Goal: Task Accomplishment & Management: Manage account settings

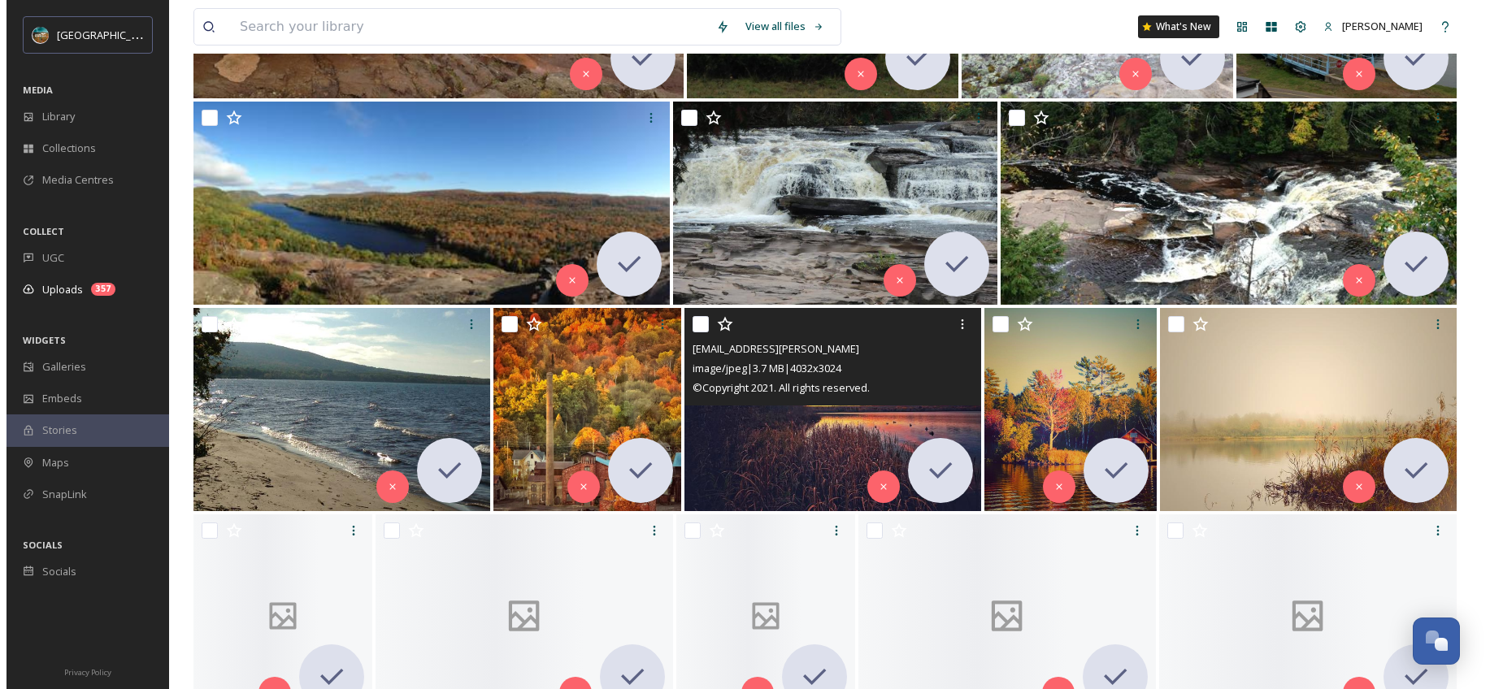
scroll to position [4795, 0]
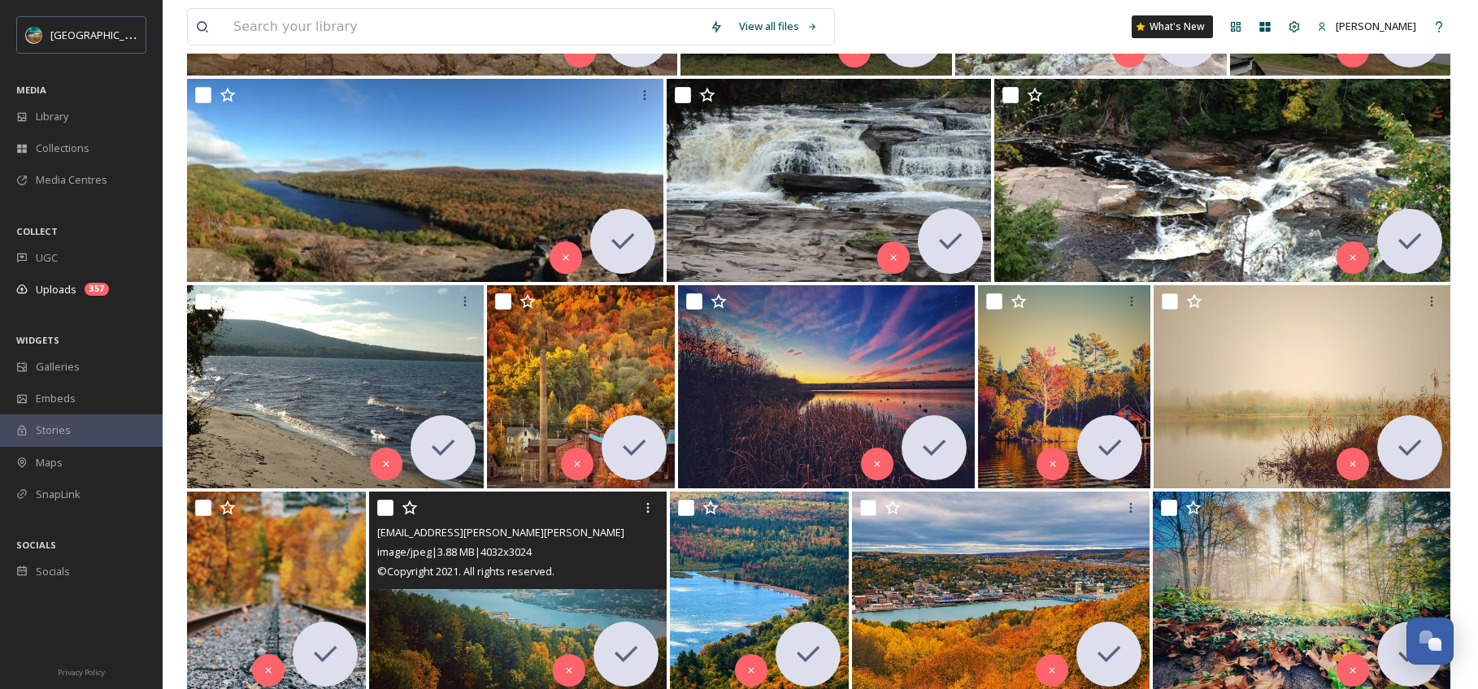
click at [556, 551] on div "image/jpeg | 3.88 MB | 4032 x 3024" at bounding box center [519, 552] width 285 height 20
click at [535, 584] on div "ext_1759781696.728823_wagner.cassandra@gmail.com-MTU-from-Ripley-fall.jpg image…" at bounding box center [517, 541] width 297 height 98
click at [467, 618] on img at bounding box center [517, 593] width 297 height 203
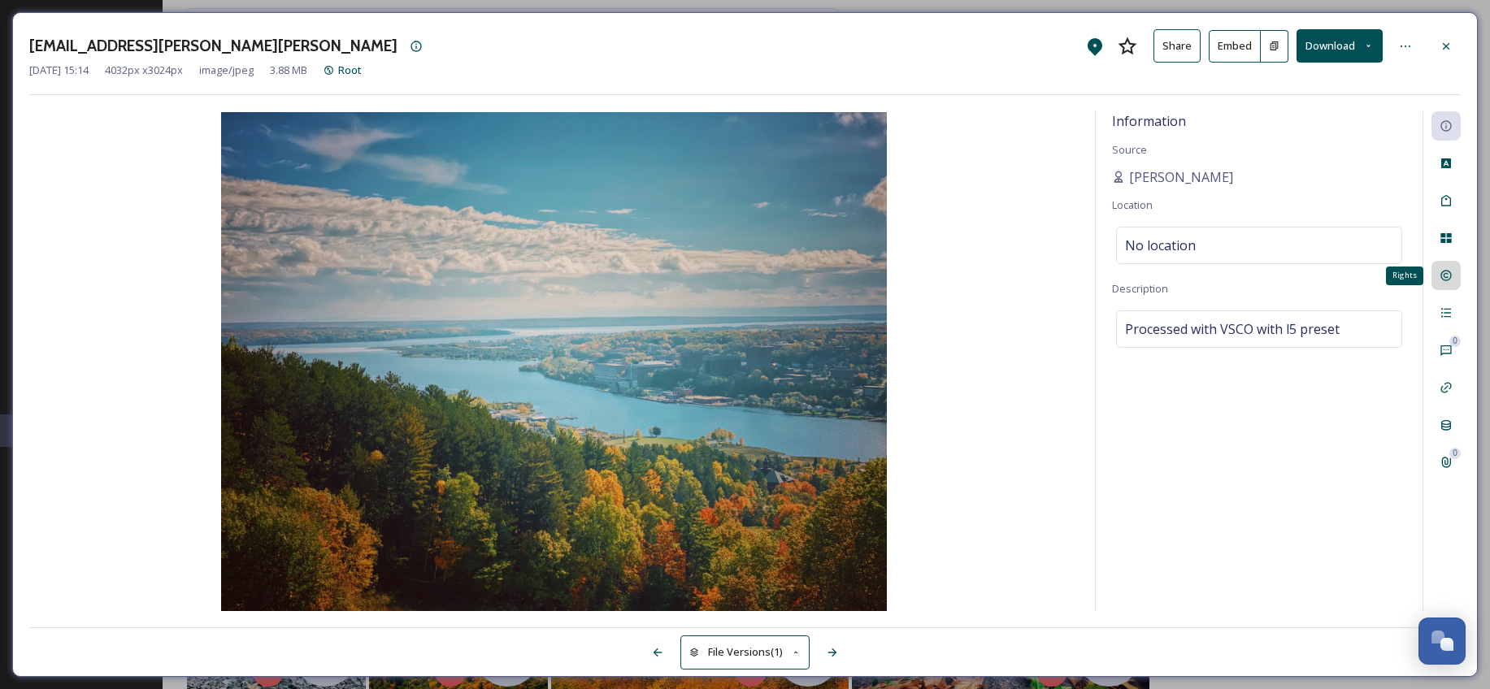
click at [1447, 265] on div "Rights" at bounding box center [1445, 275] width 29 height 29
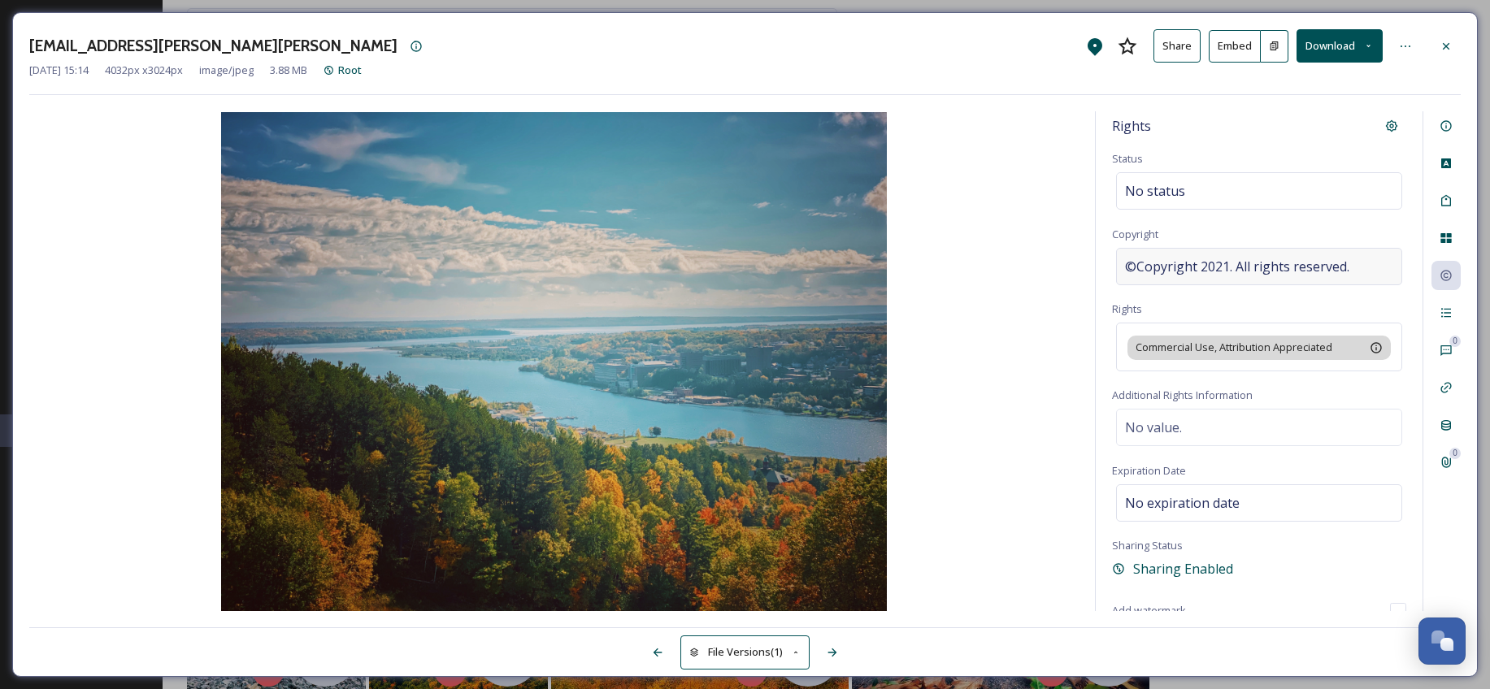
scroll to position [8, 0]
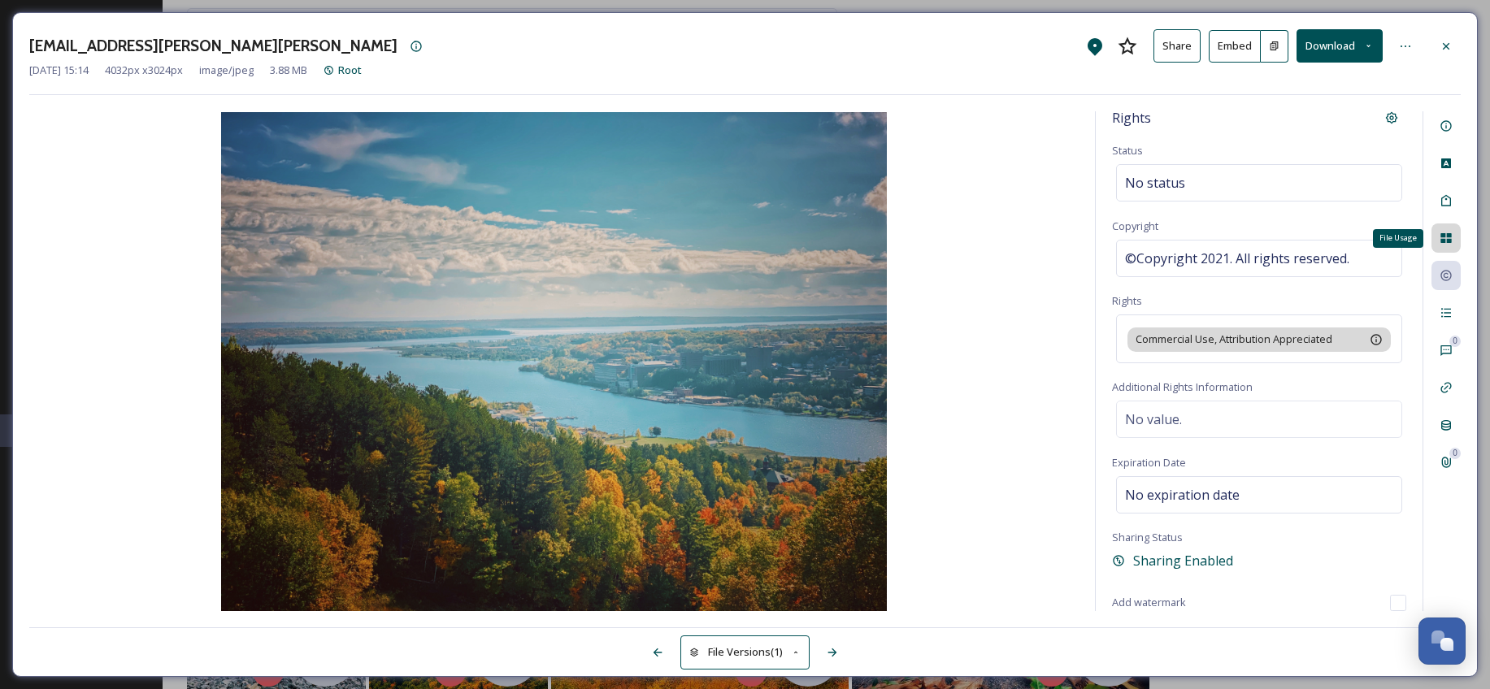
click at [1450, 232] on icon at bounding box center [1445, 238] width 13 height 13
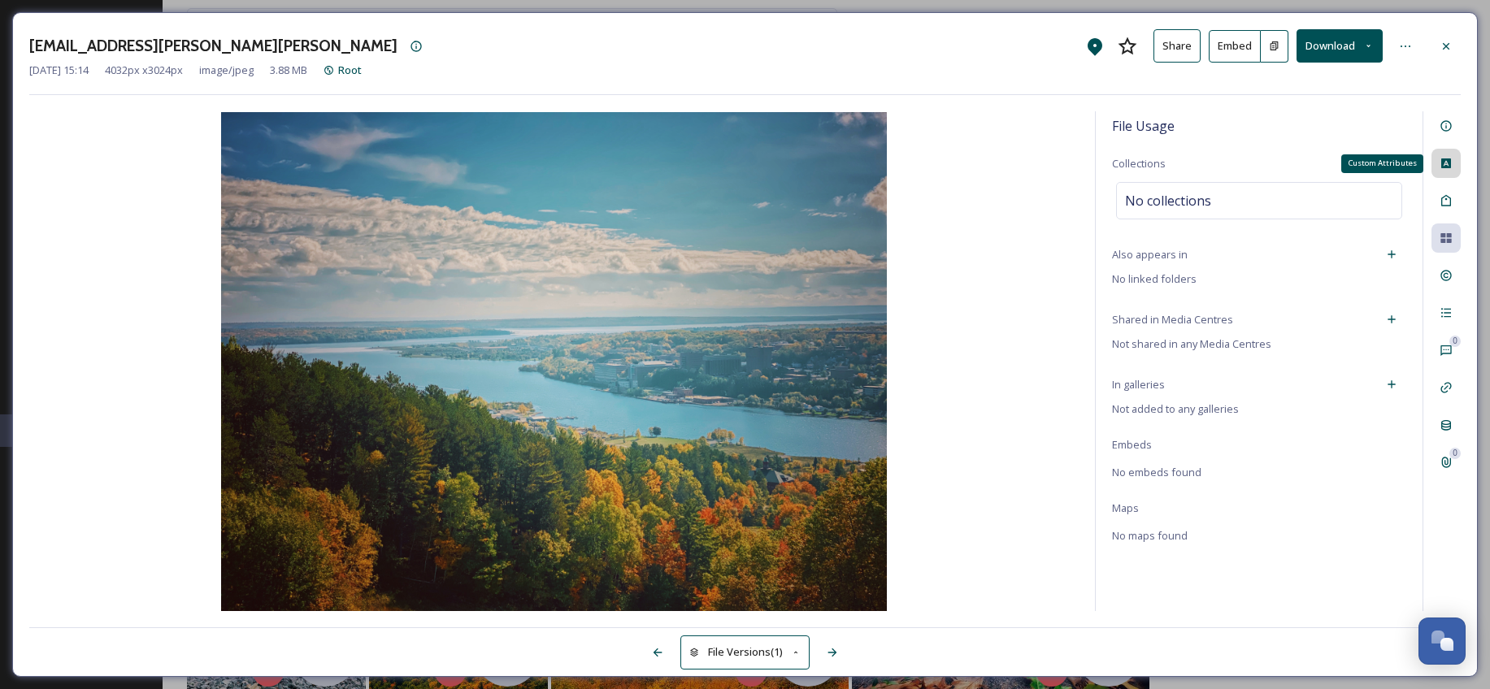
click at [1446, 167] on icon at bounding box center [1446, 163] width 10 height 10
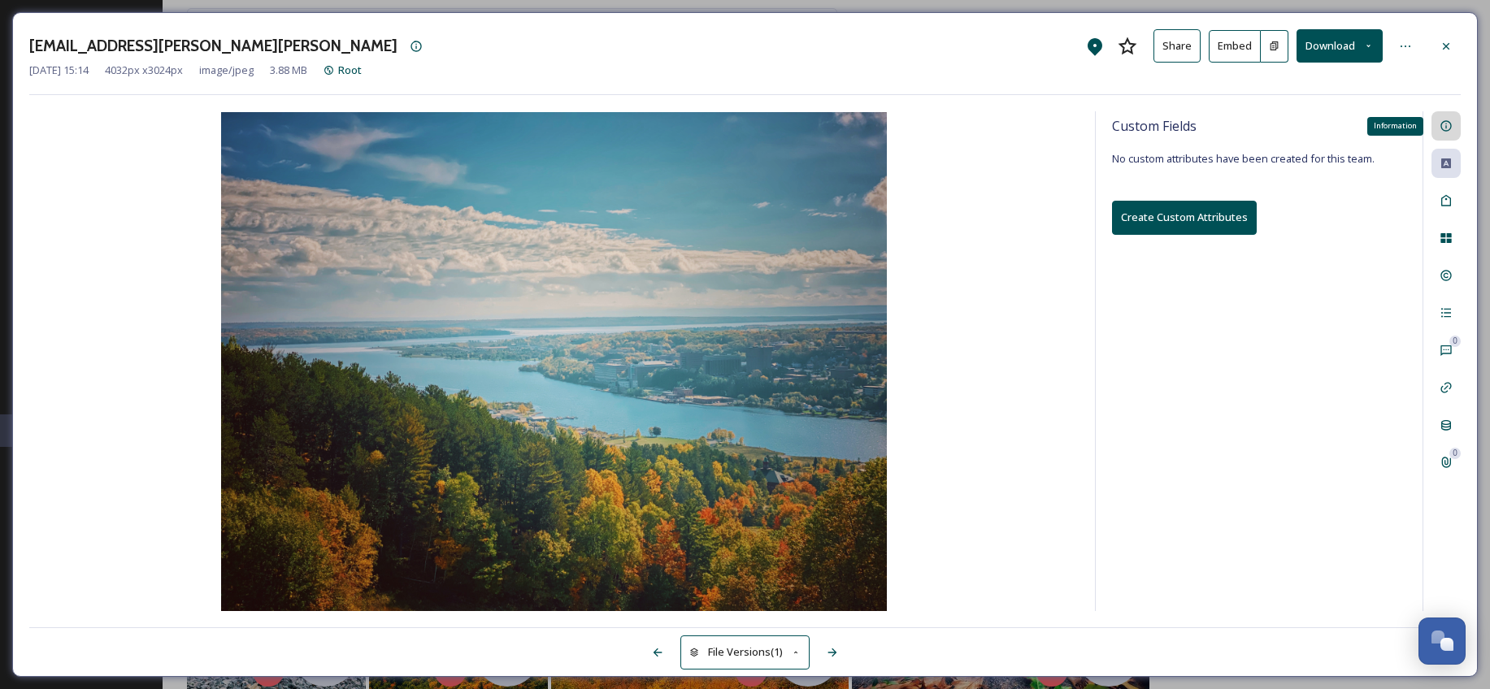
click at [1451, 124] on icon at bounding box center [1445, 125] width 13 height 13
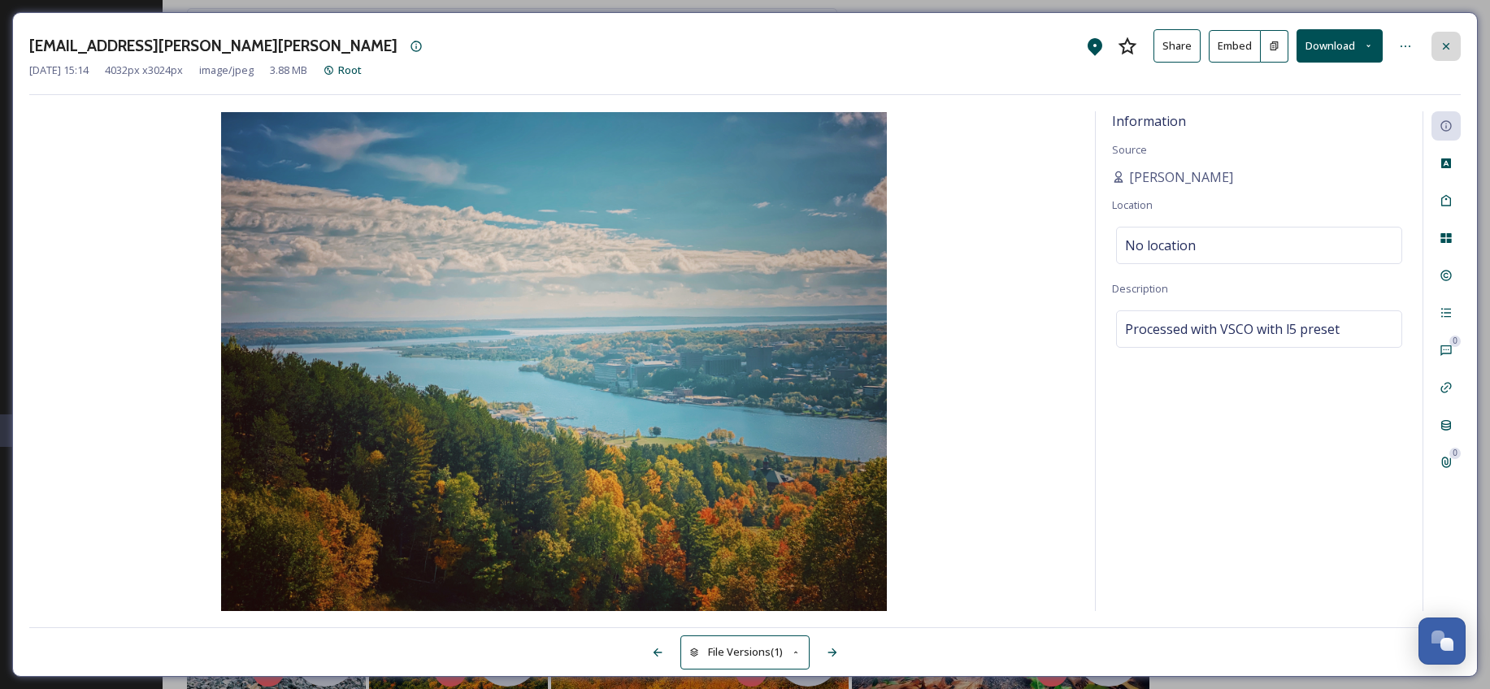
click at [1446, 46] on icon at bounding box center [1446, 45] width 7 height 7
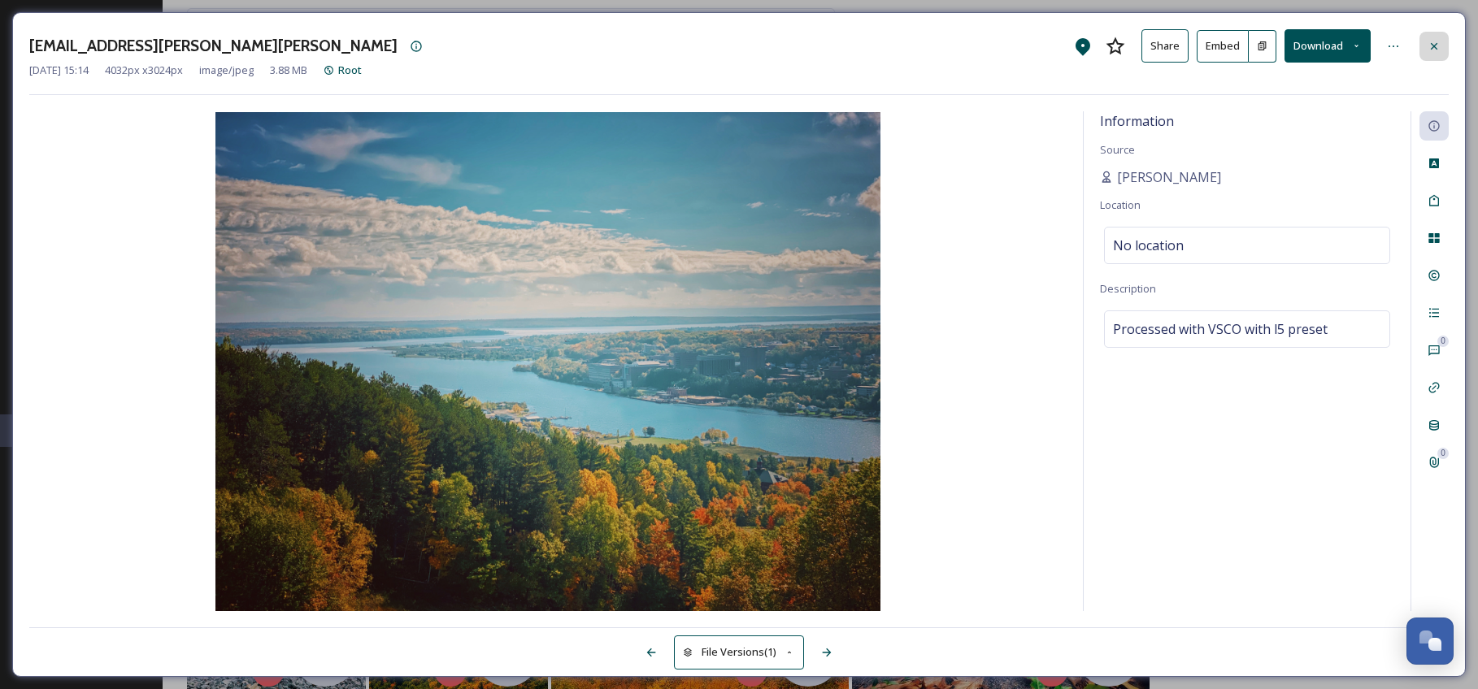
click at [1446, 46] on div "View all files What's New Amber Pipp" at bounding box center [820, 27] width 1266 height 54
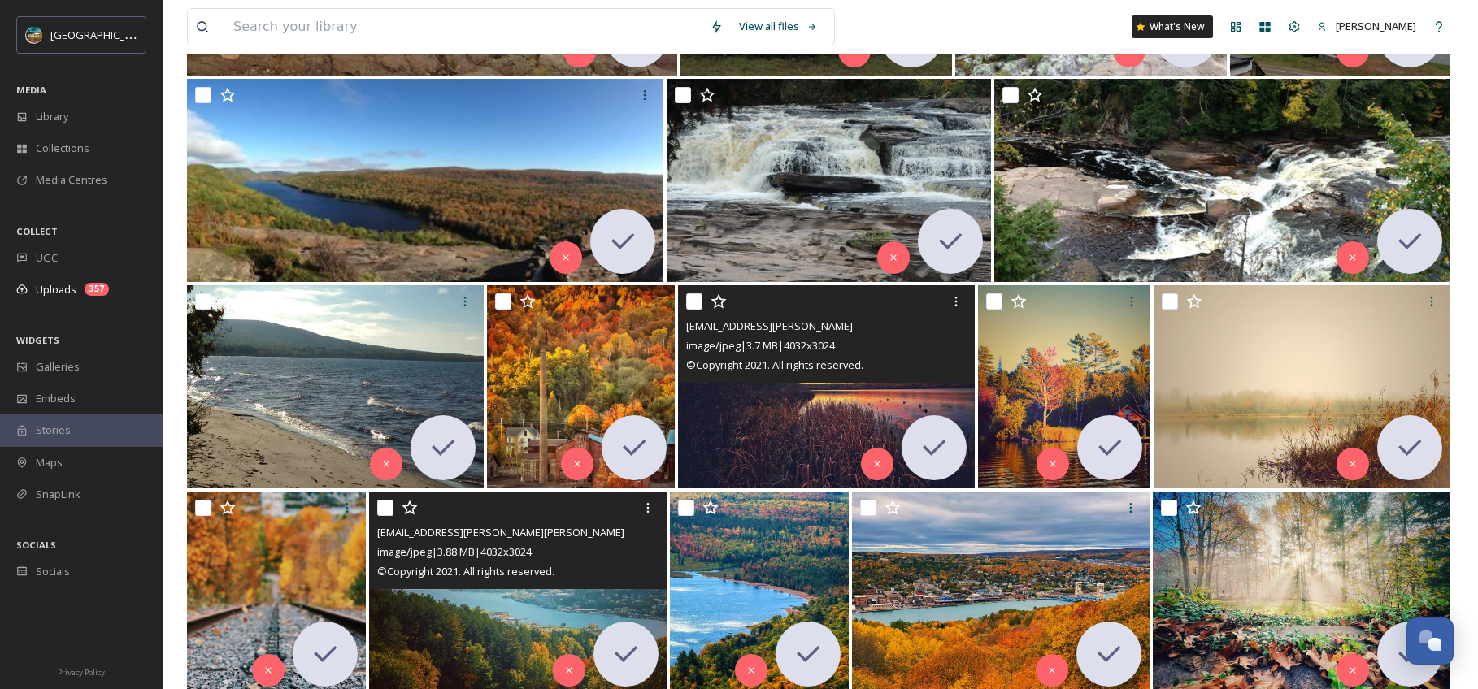
click at [772, 412] on img at bounding box center [826, 386] width 297 height 203
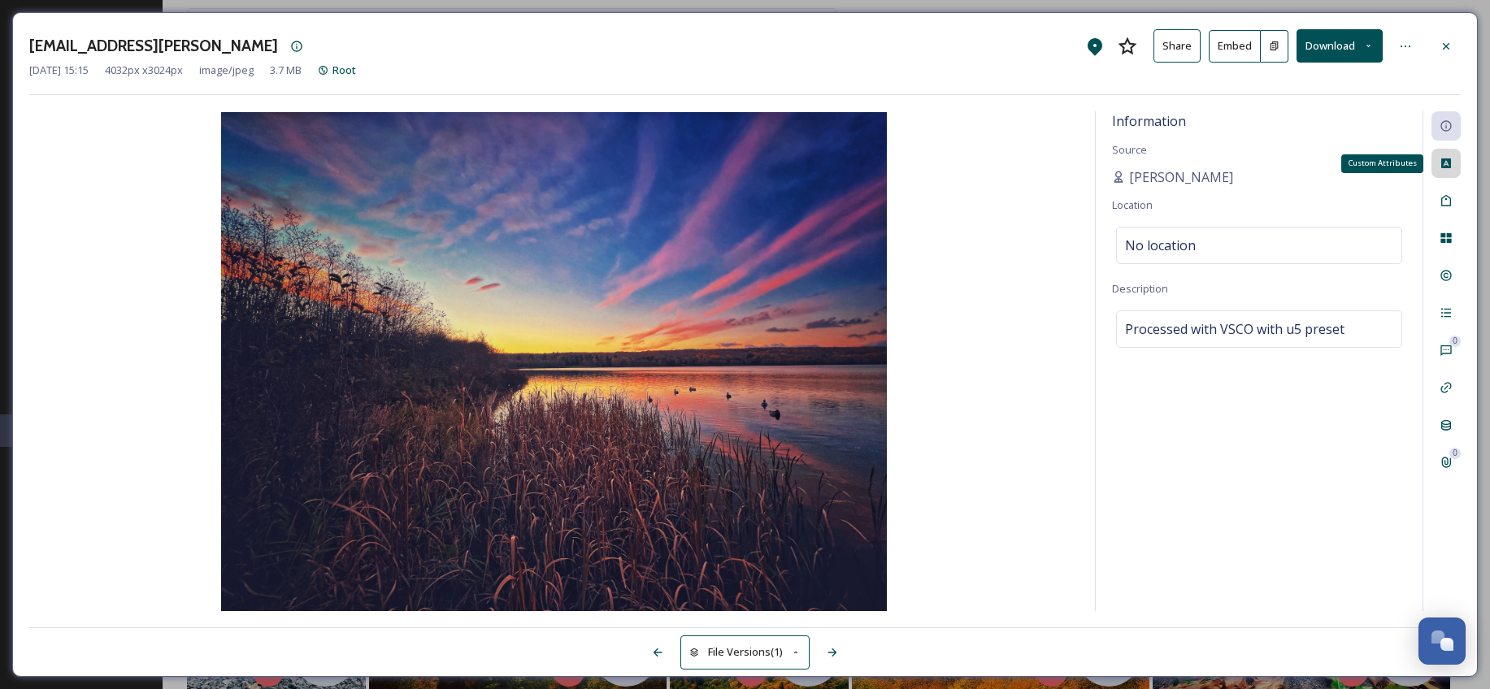
click at [1438, 168] on div "Custom Attributes" at bounding box center [1445, 163] width 29 height 29
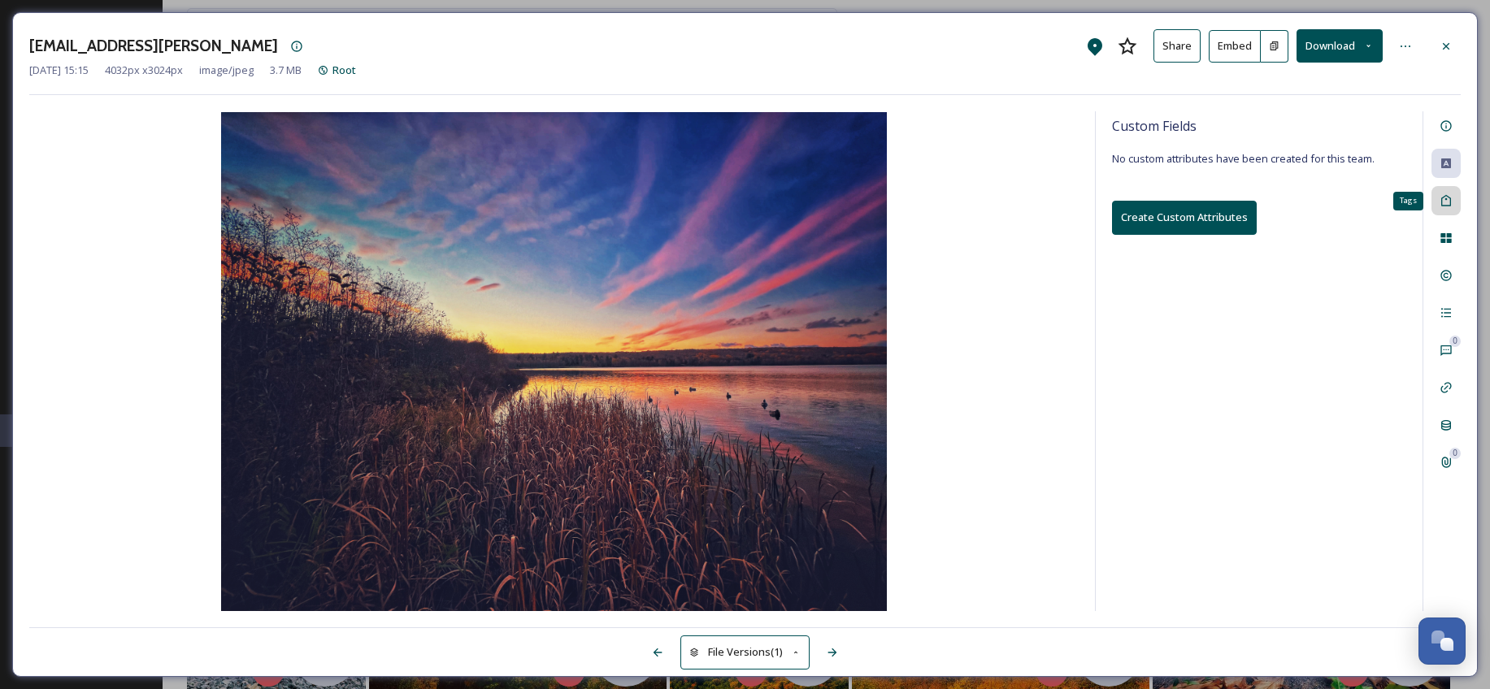
click at [1448, 203] on icon at bounding box center [1445, 200] width 13 height 13
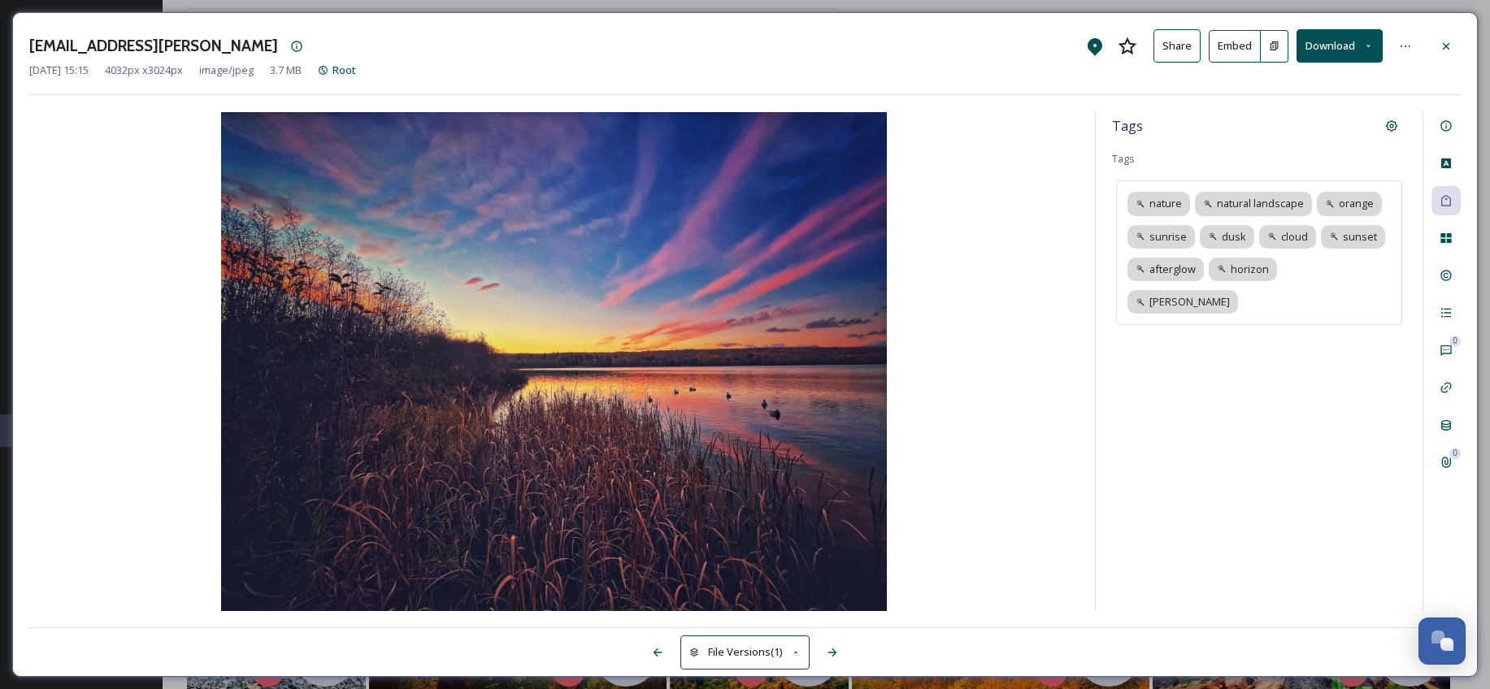
click at [1448, 254] on div "0 0" at bounding box center [1441, 361] width 38 height 500
click at [1449, 237] on icon at bounding box center [1445, 238] width 11 height 10
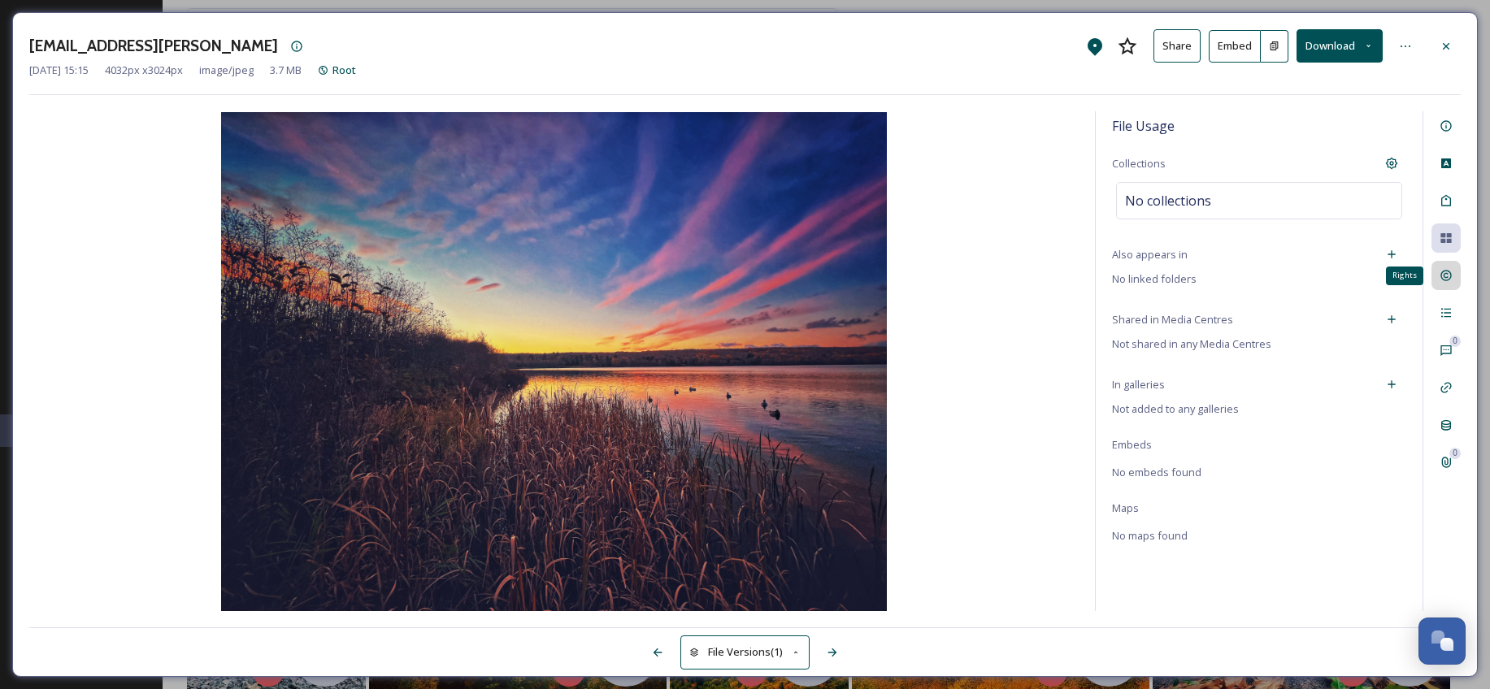
click at [1449, 280] on icon at bounding box center [1445, 275] width 13 height 13
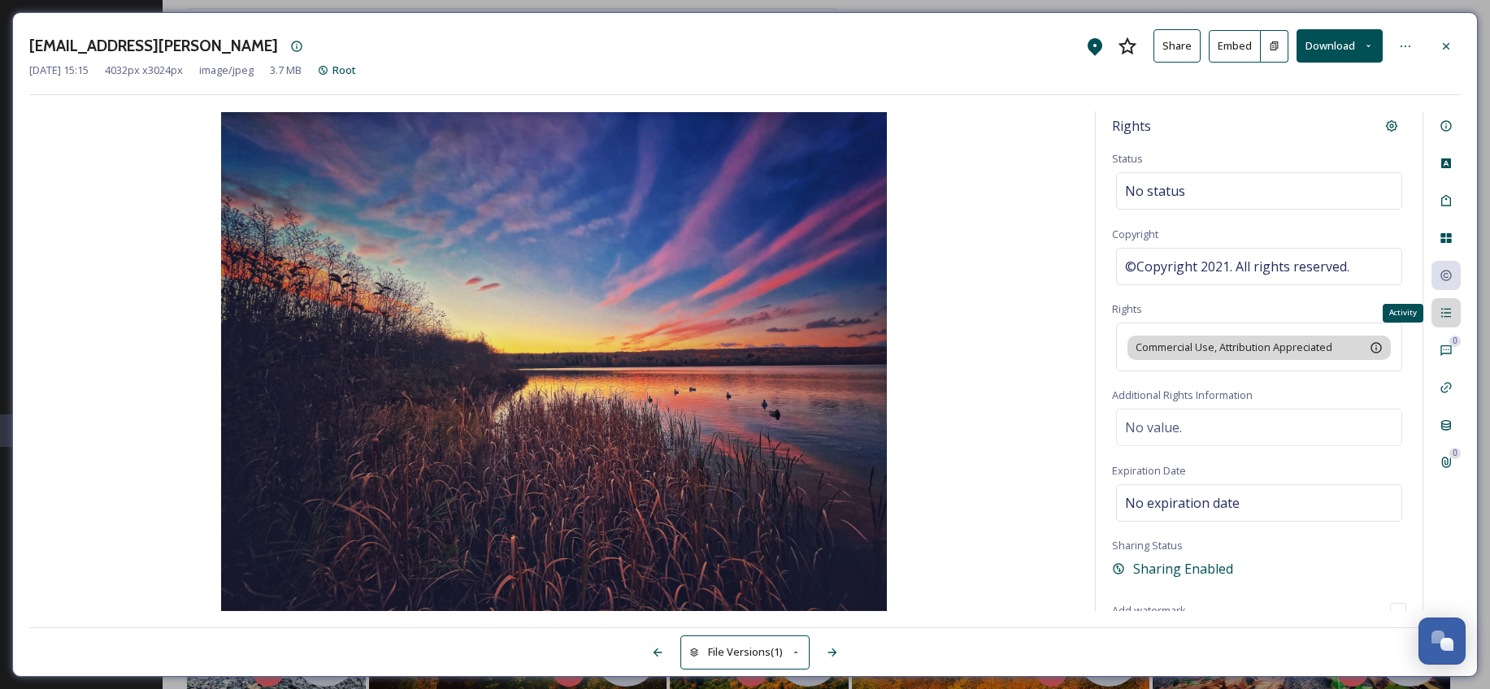
click at [1448, 313] on icon at bounding box center [1446, 313] width 10 height 9
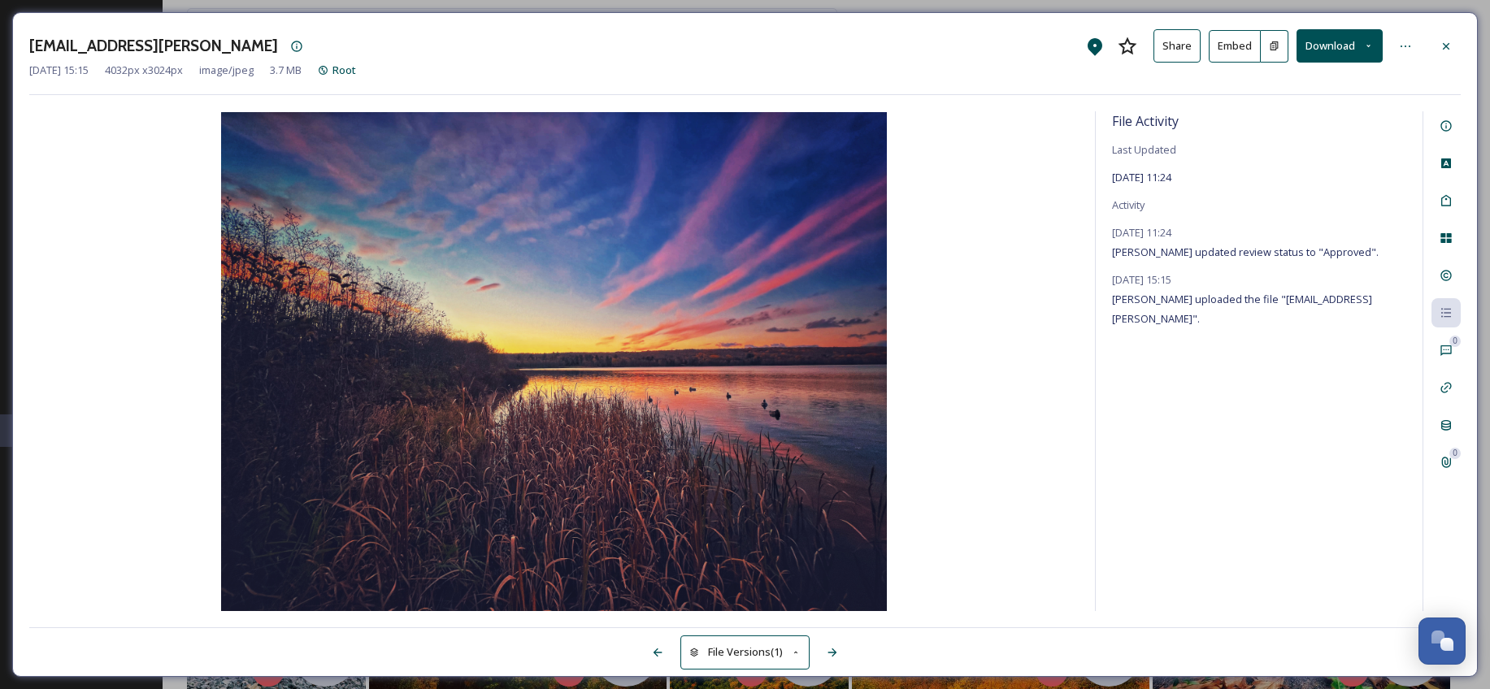
drag, startPoint x: 1238, startPoint y: 316, endPoint x: 1383, endPoint y: 322, distance: 145.6
click at [1372, 322] on span "Cassandra Wagner uploaded the file "ext_1759781712.065143_wagner.cassandra@gmai…" at bounding box center [1242, 309] width 260 height 34
copy span "wagner.cassandra@gmail.com"
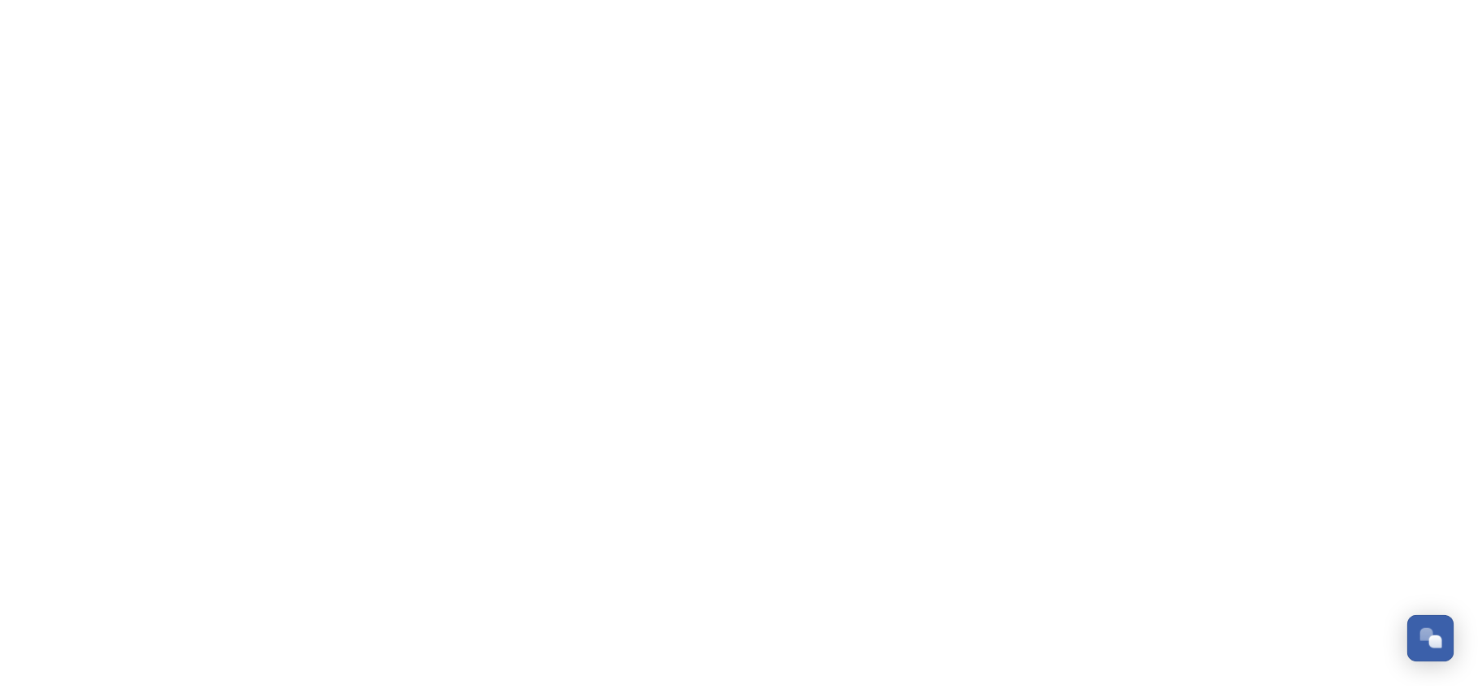
scroll to position [6210, 0]
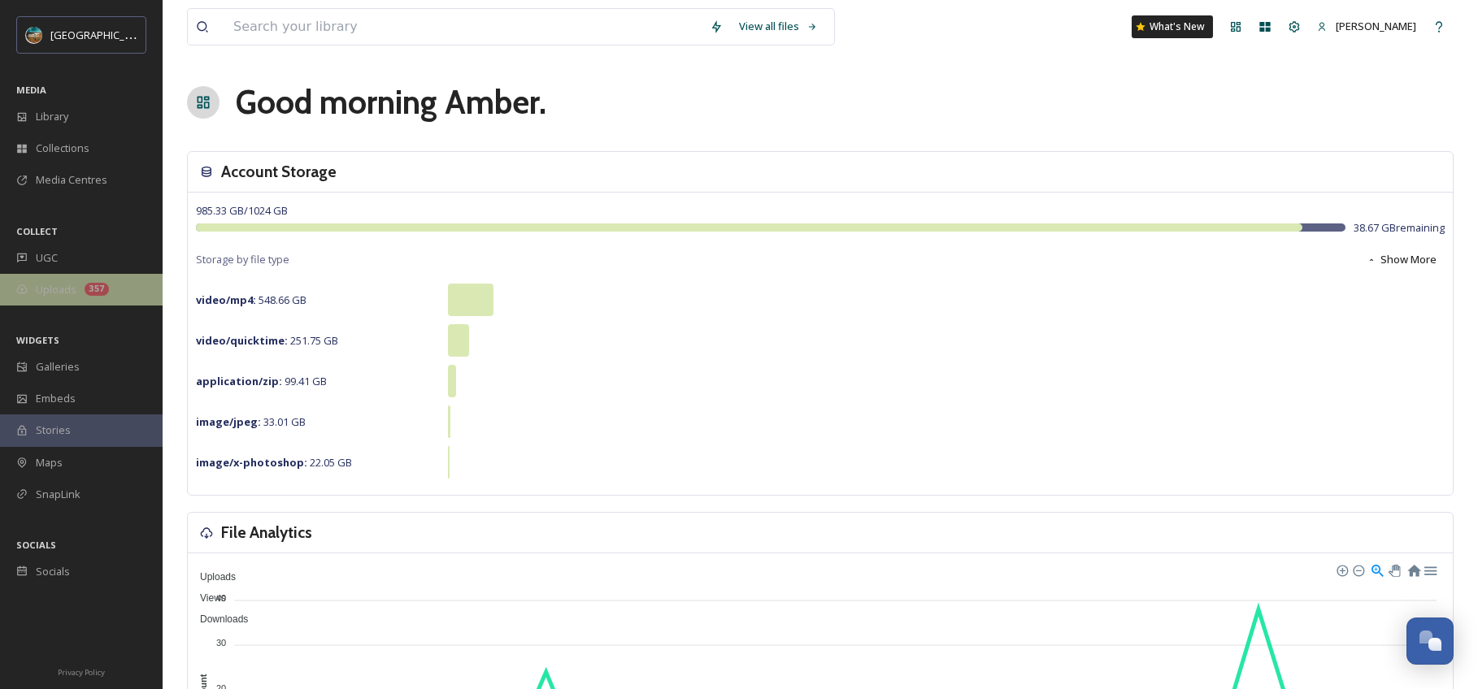
click at [77, 293] on div "Uploads 357" at bounding box center [81, 290] width 163 height 32
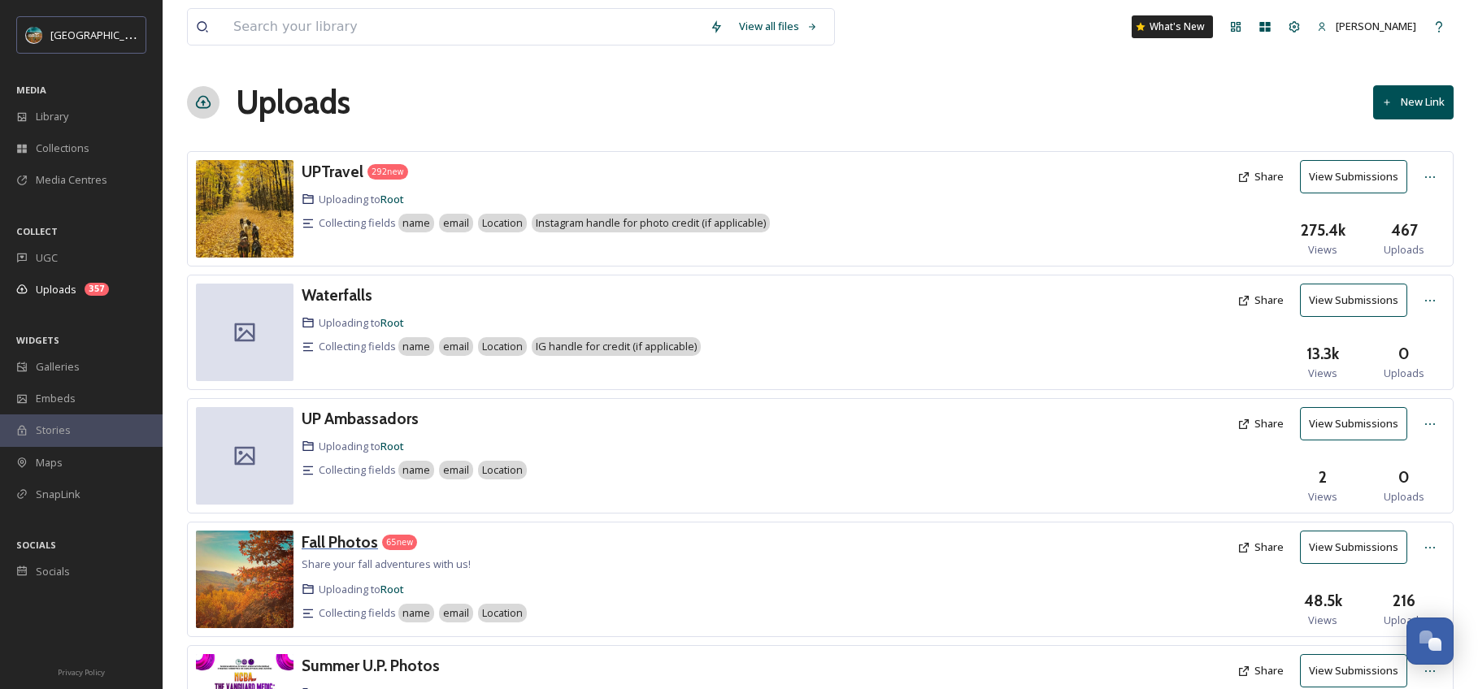
click at [348, 545] on h3 "Fall Photos" at bounding box center [340, 542] width 76 height 20
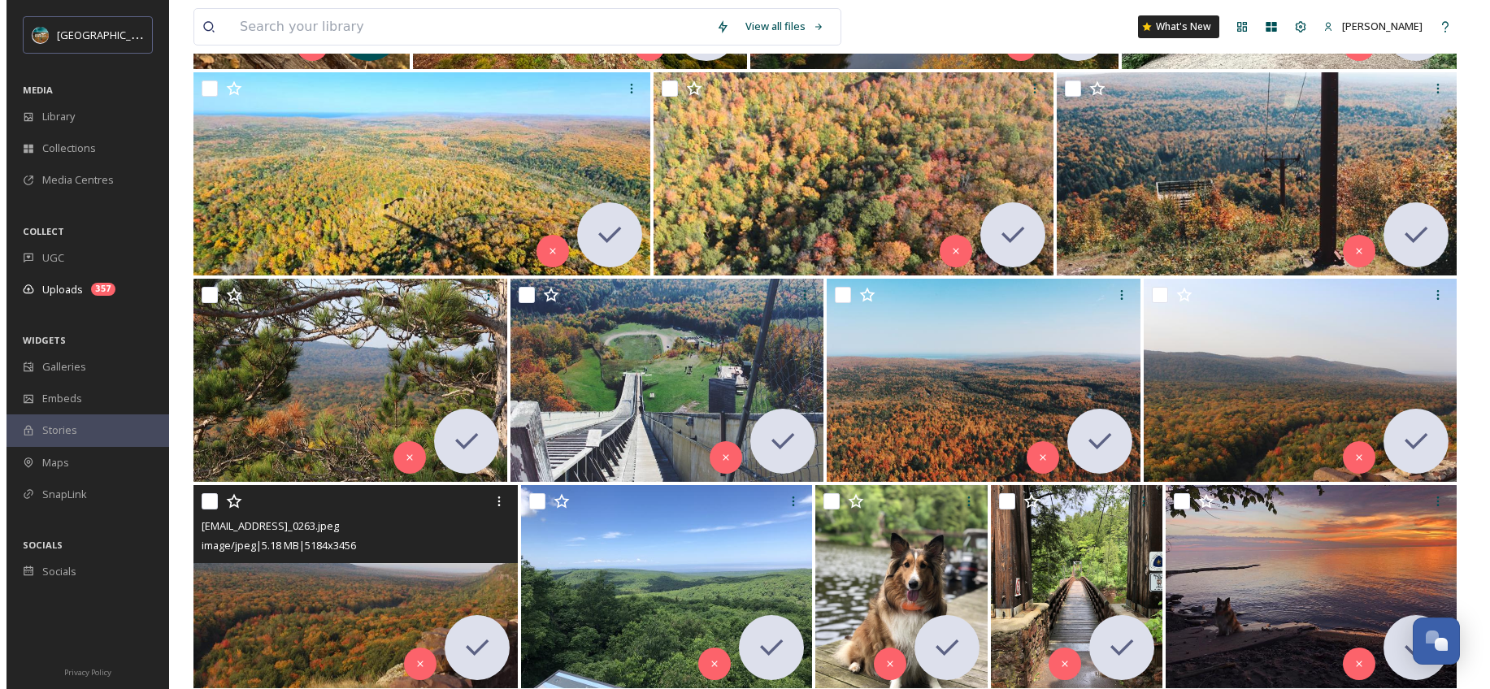
scroll to position [2570, 0]
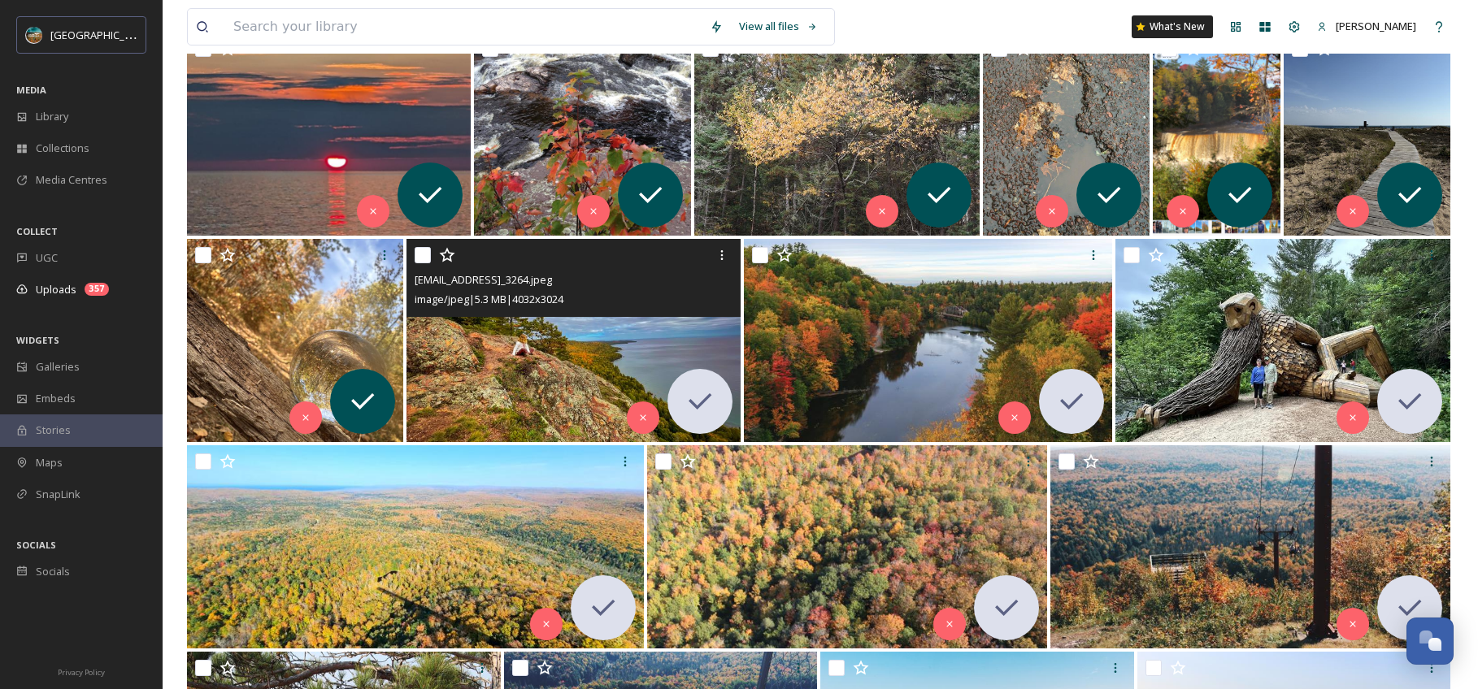
click at [523, 359] on img at bounding box center [573, 340] width 335 height 203
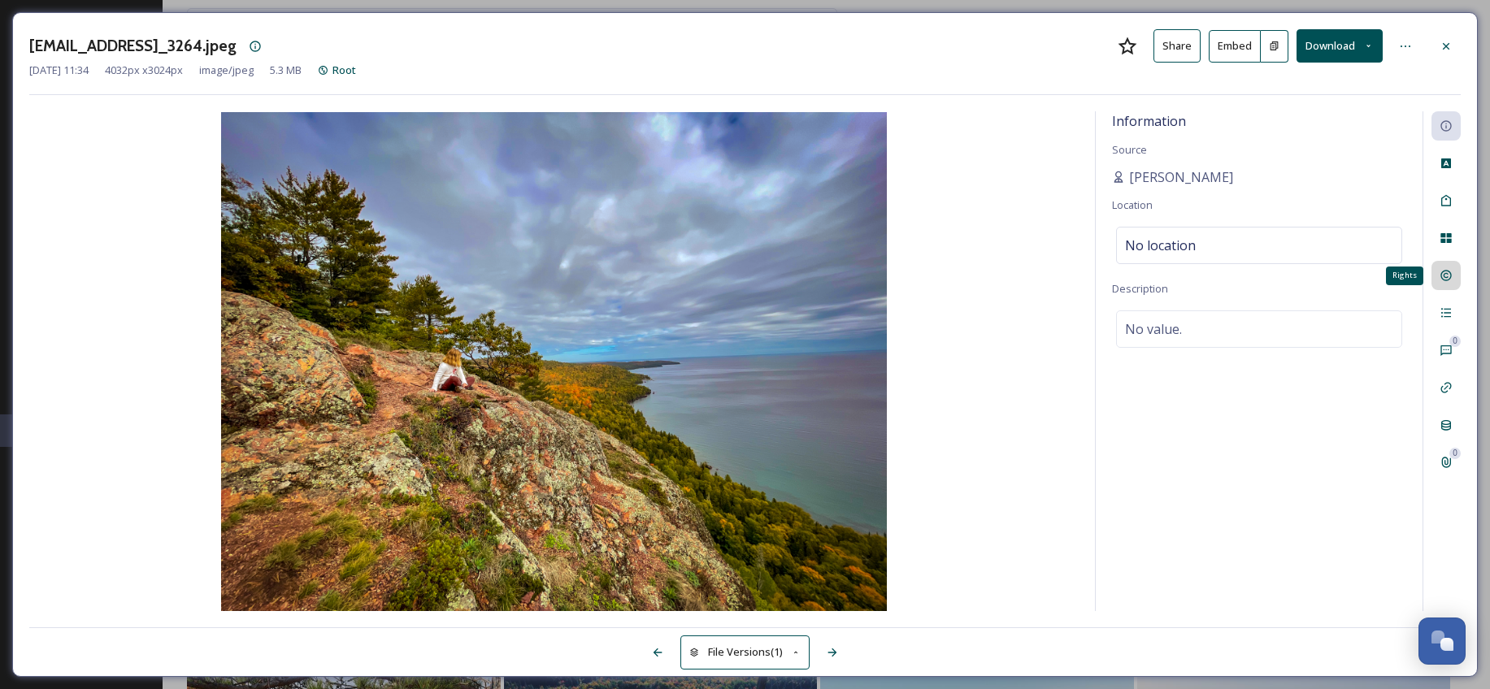
click at [1439, 269] on icon at bounding box center [1445, 275] width 13 height 13
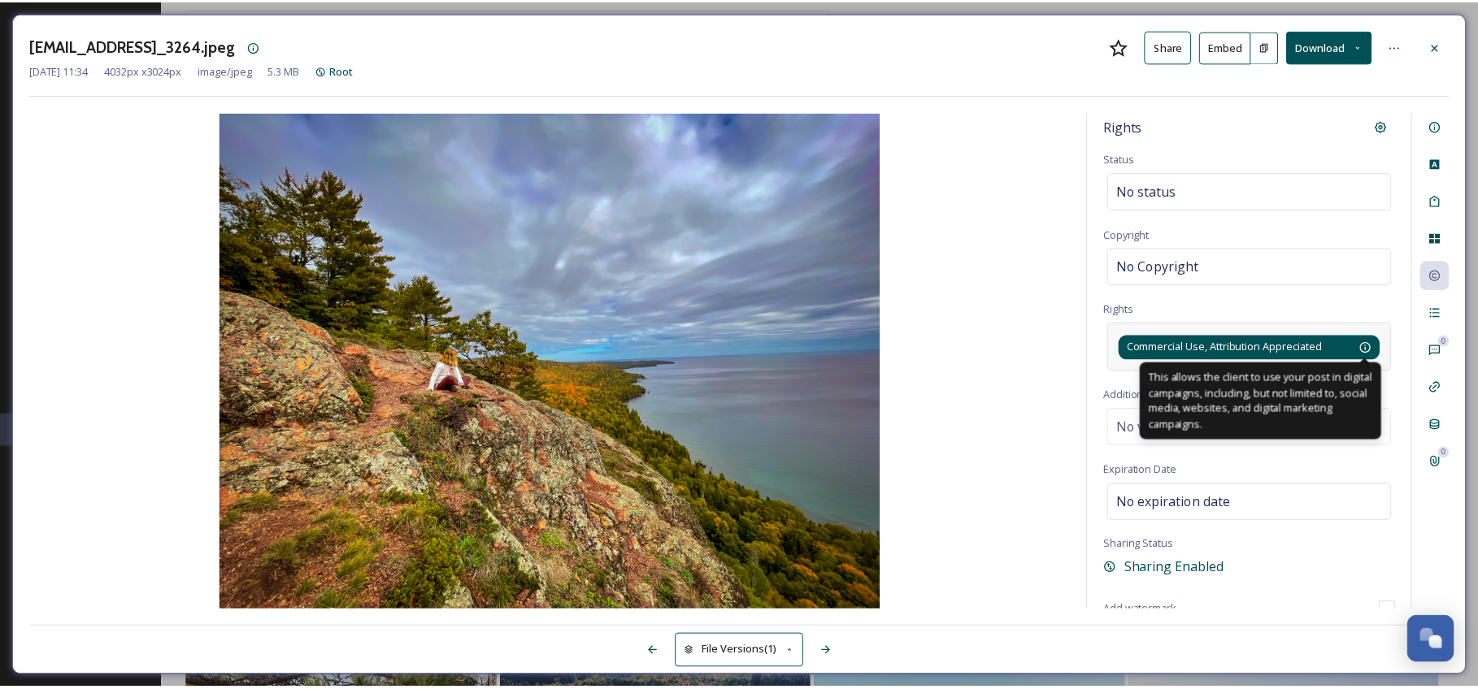
scroll to position [8, 0]
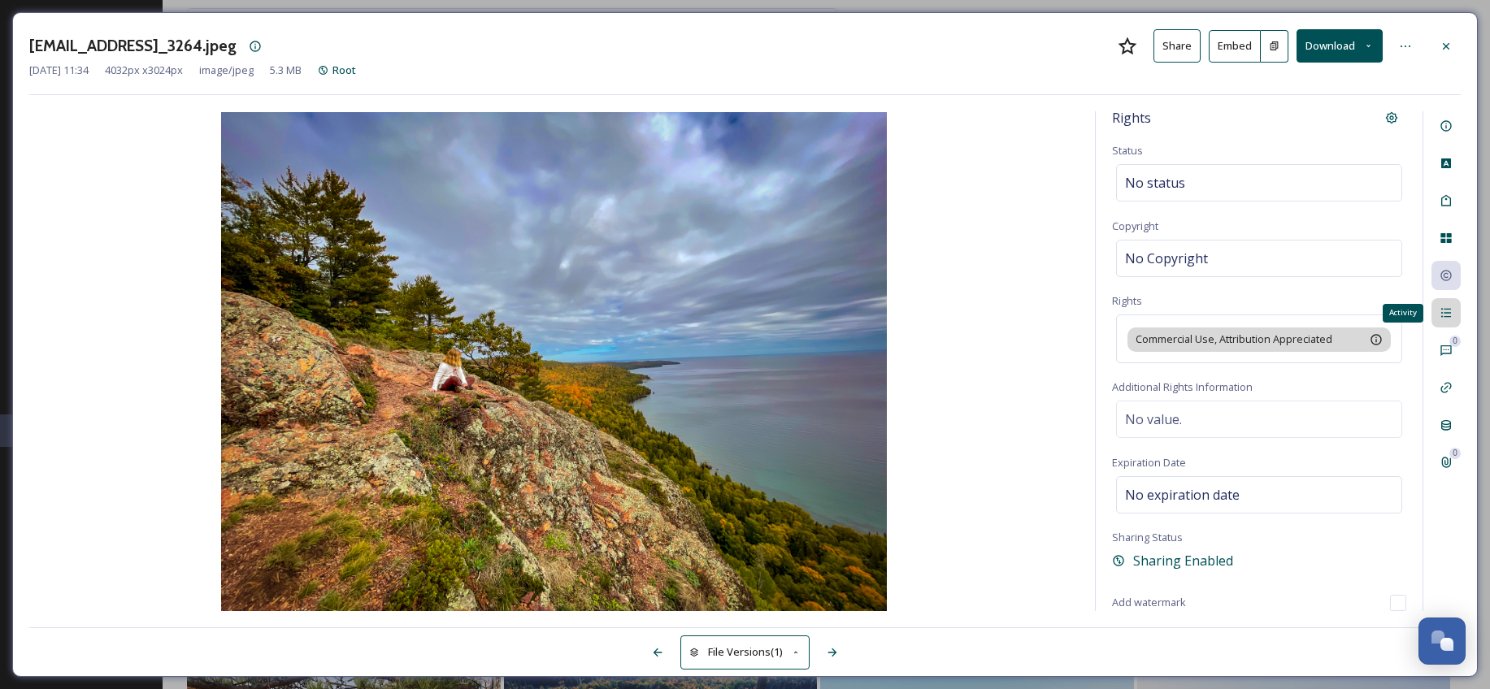
click at [1448, 315] on icon at bounding box center [1445, 312] width 13 height 13
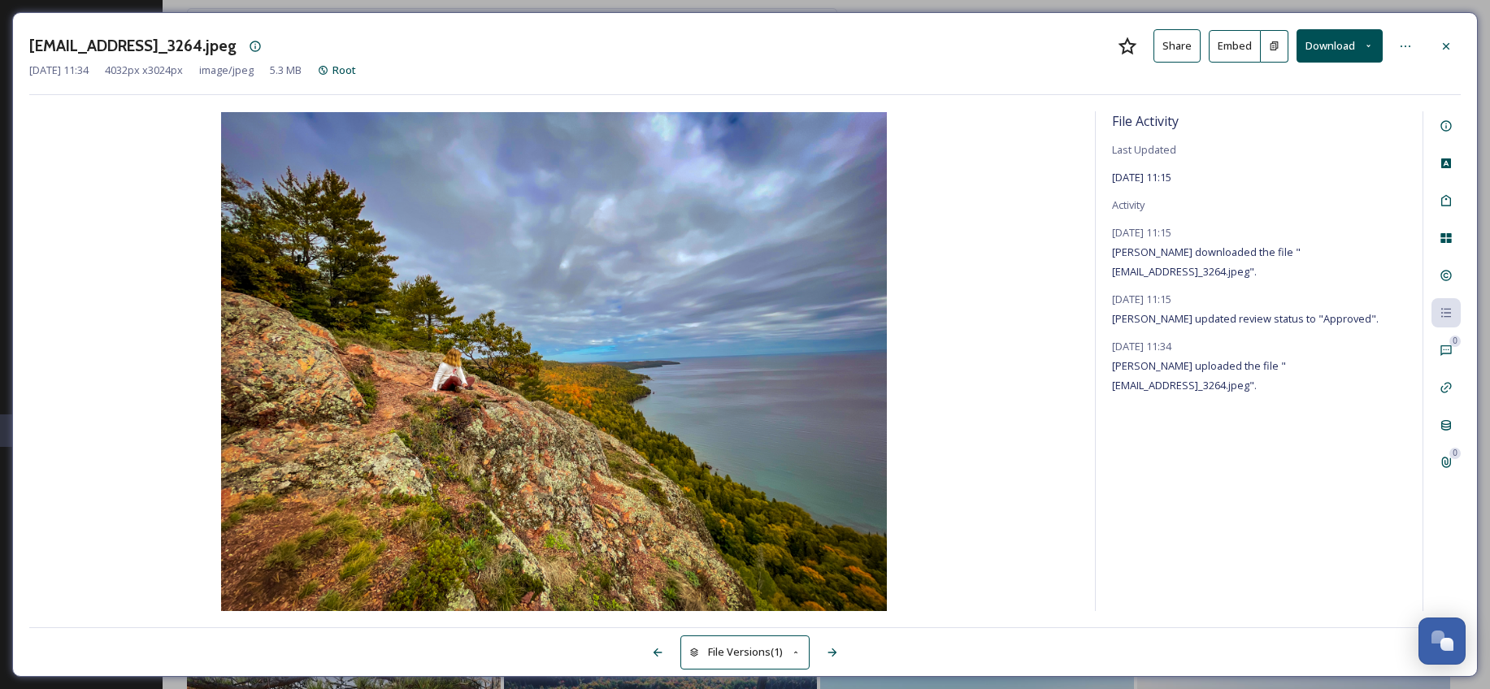
drag, startPoint x: 1226, startPoint y: 271, endPoint x: 1370, endPoint y: 276, distance: 144.0
click at [1300, 276] on span "[PERSON_NAME] downloaded the file "[EMAIL_ADDRESS]_3264.jpeg"." at bounding box center [1206, 262] width 189 height 34
copy span "[PERSON_NAME][EMAIL_ADDRESS][PERSON_NAME][DOMAIN_NAME]"
click at [1444, 40] on icon at bounding box center [1445, 46] width 13 height 13
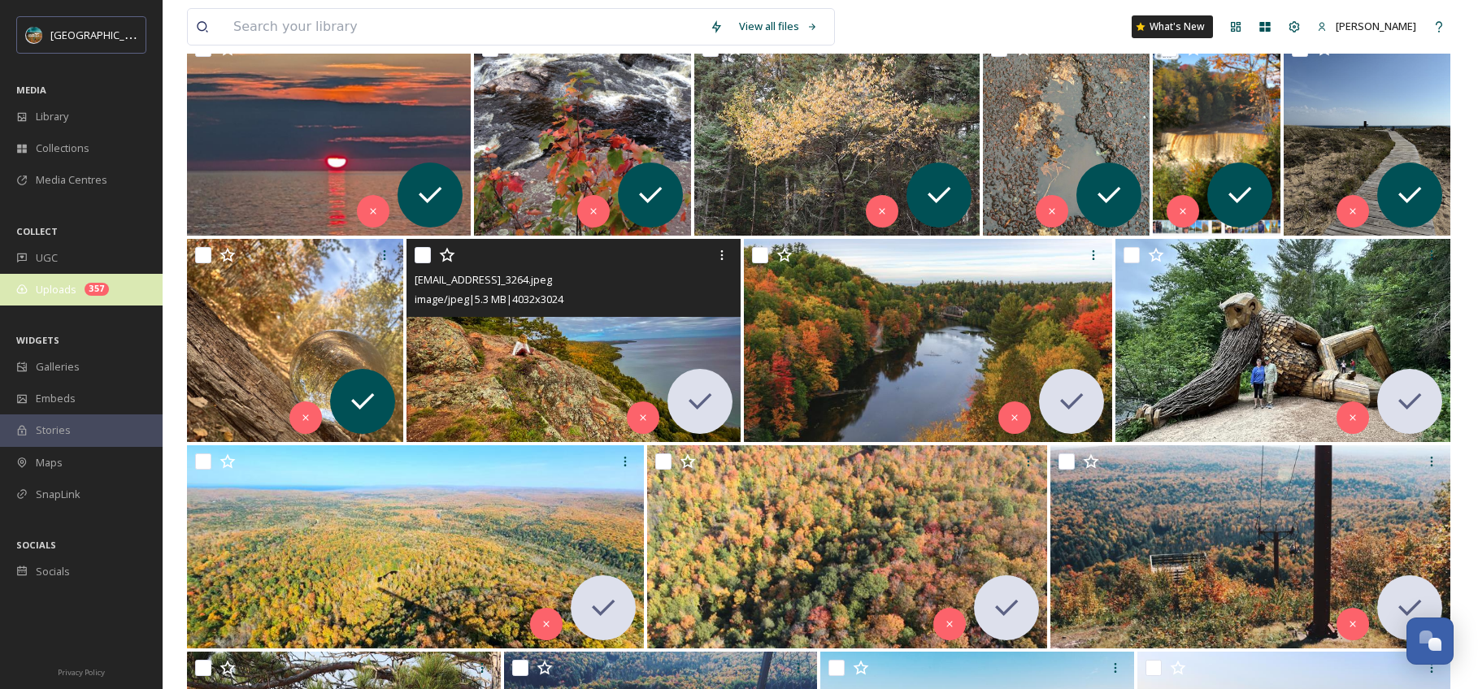
click at [59, 288] on span "Uploads" at bounding box center [56, 289] width 41 height 15
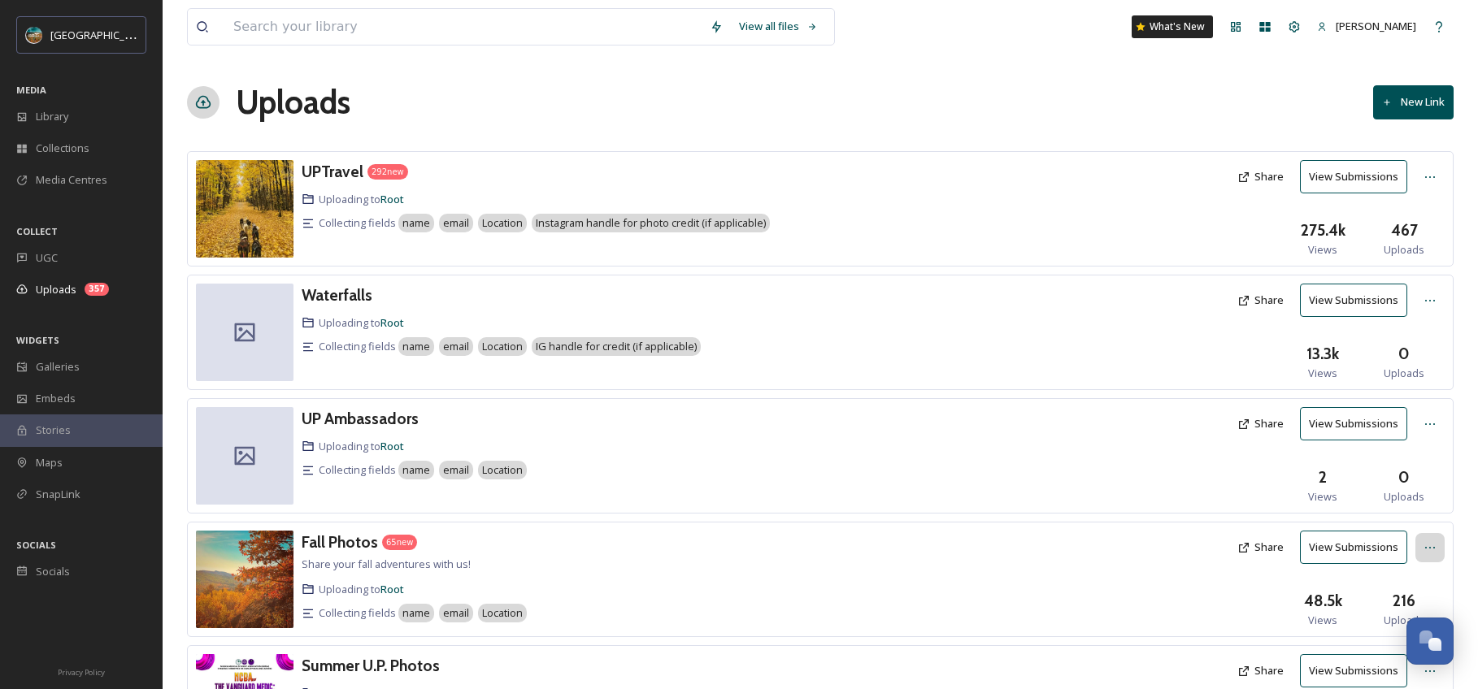
click at [1430, 549] on icon at bounding box center [1429, 547] width 13 height 13
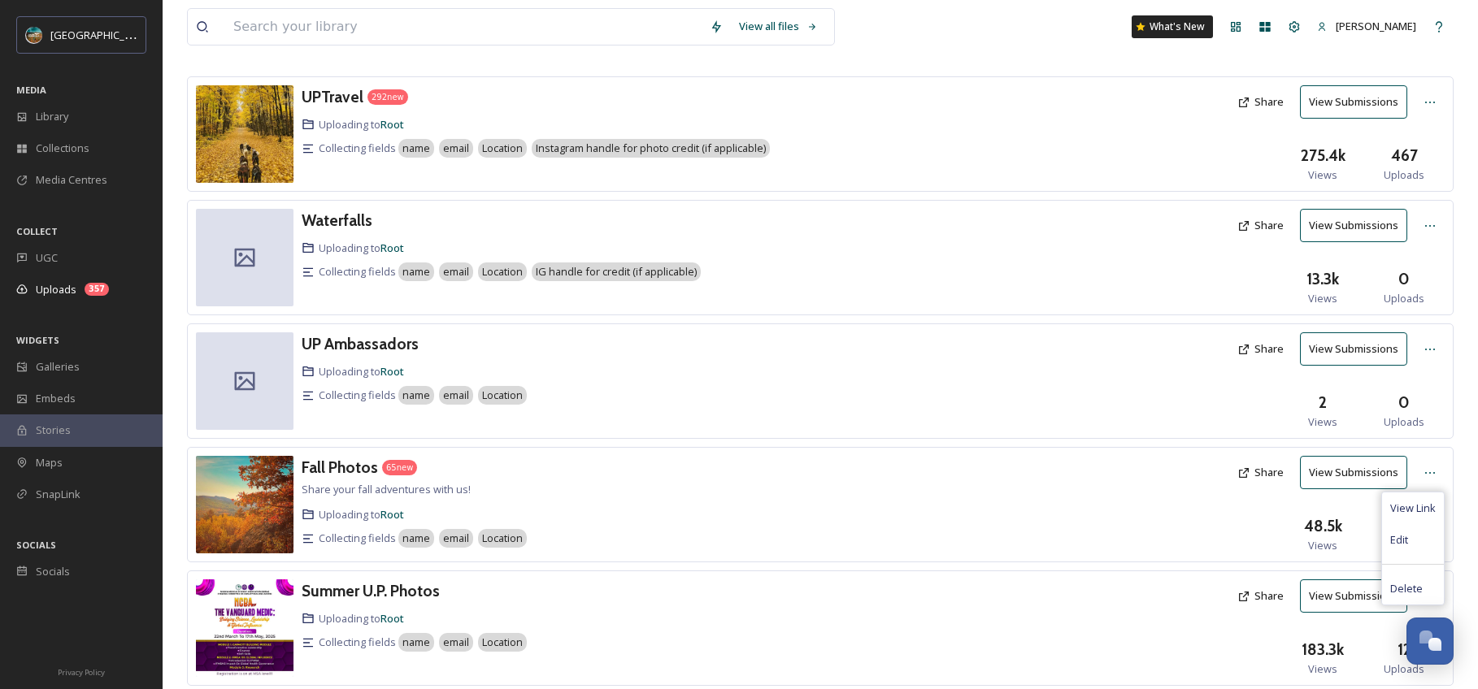
scroll to position [159, 0]
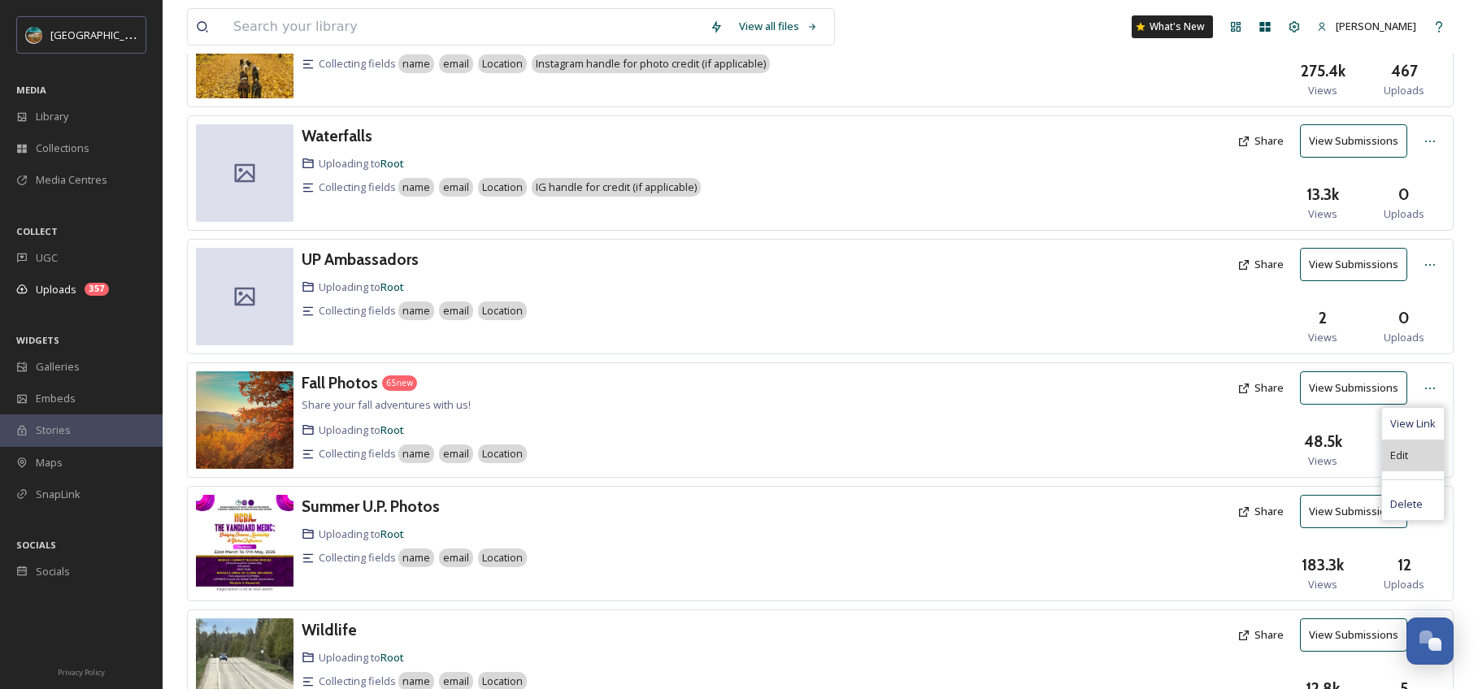
click at [1416, 450] on div "Edit" at bounding box center [1413, 456] width 62 height 32
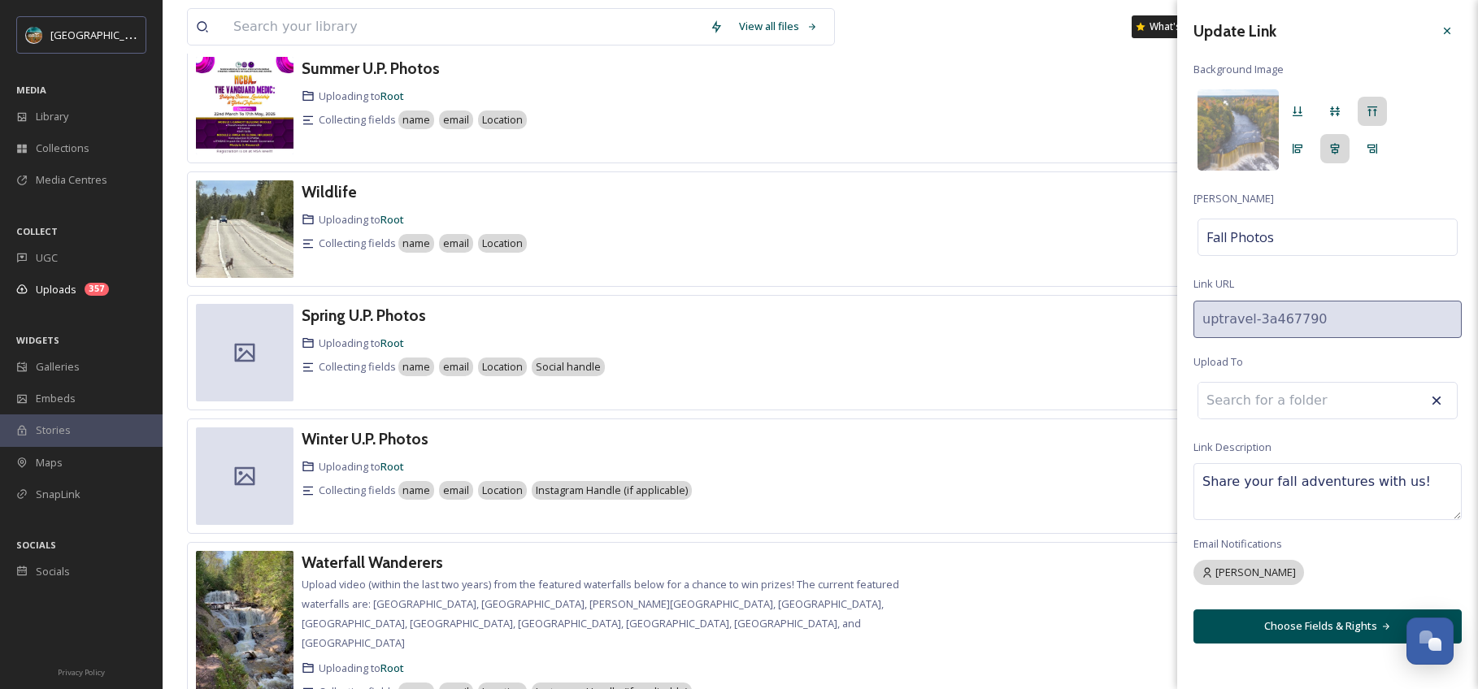
scroll to position [667, 0]
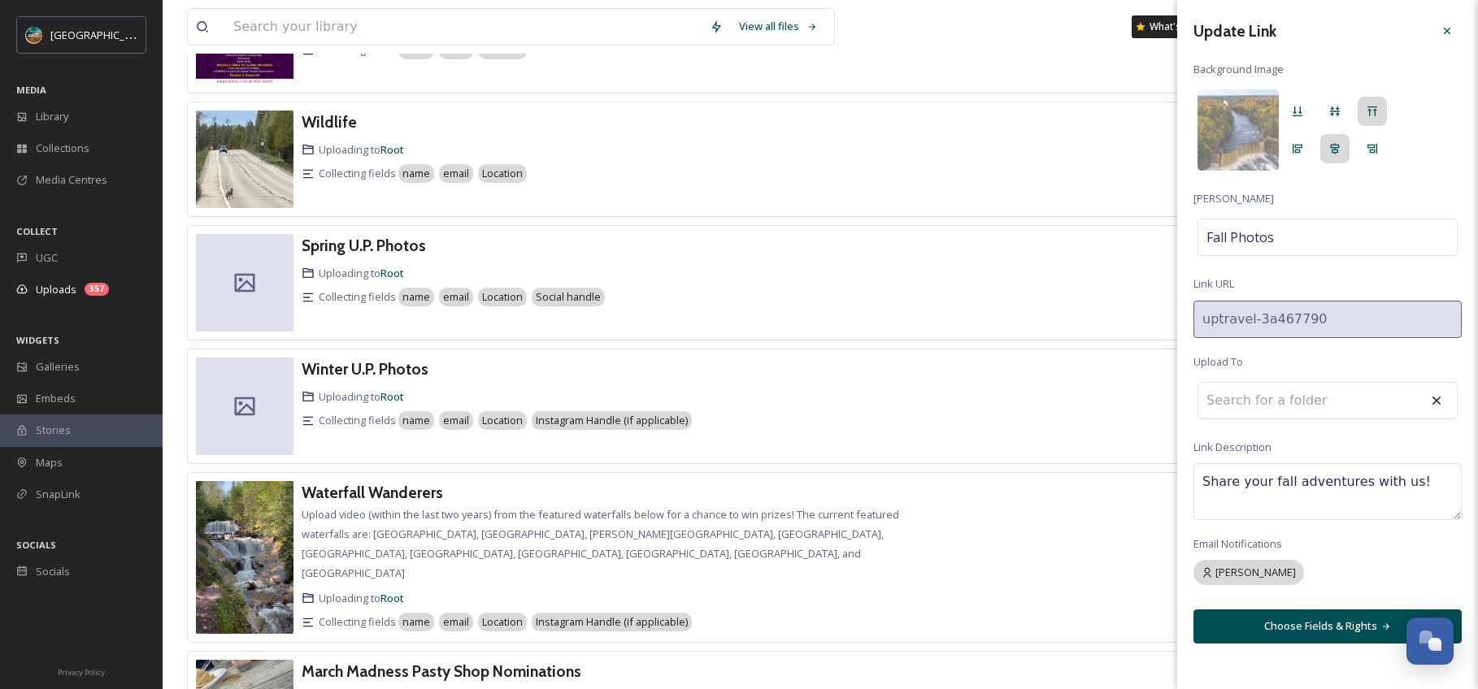
click at [1323, 630] on button "Choose Fields & Rights" at bounding box center [1327, 626] width 268 height 33
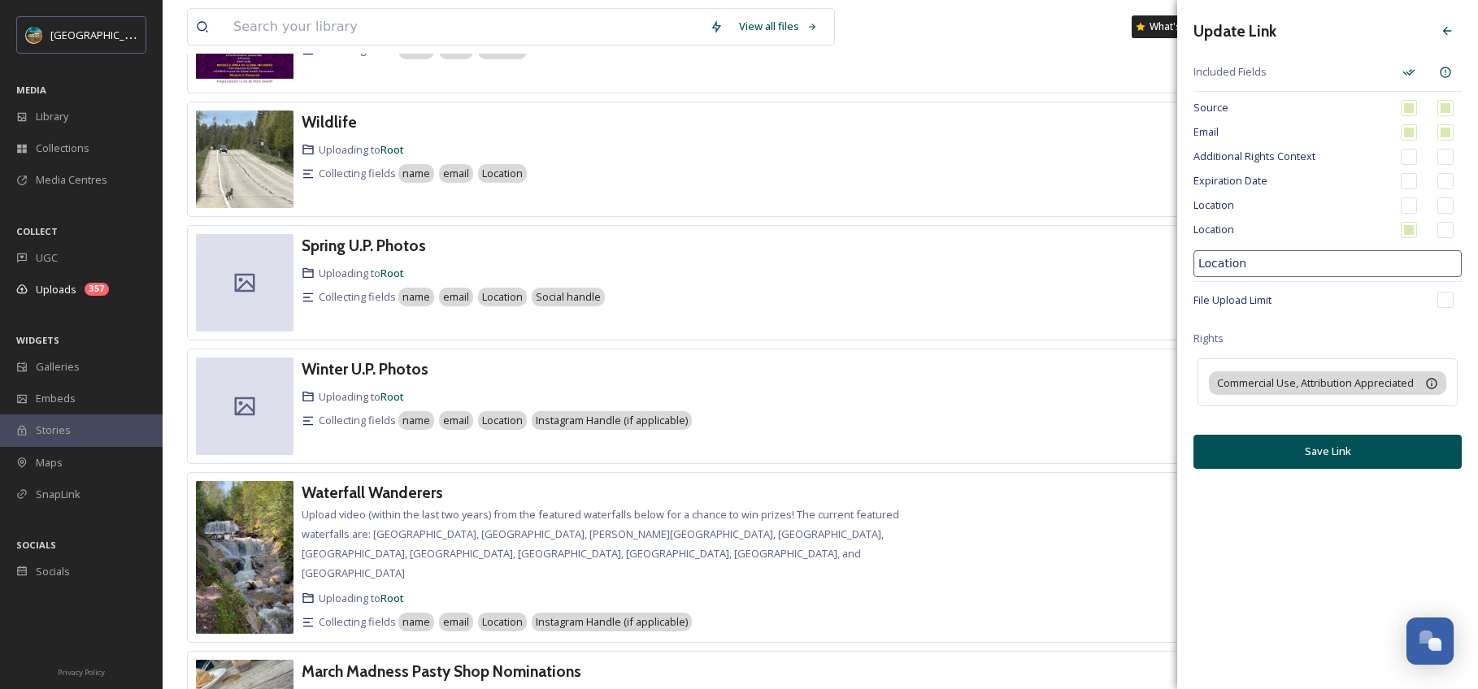
click at [1304, 271] on input "Location" at bounding box center [1327, 263] width 268 height 27
click at [1235, 202] on span "Location" at bounding box center [1290, 205] width 195 height 15
click at [1295, 253] on input "Location" at bounding box center [1327, 263] width 268 height 27
click at [1292, 265] on input "Location" at bounding box center [1327, 263] width 268 height 27
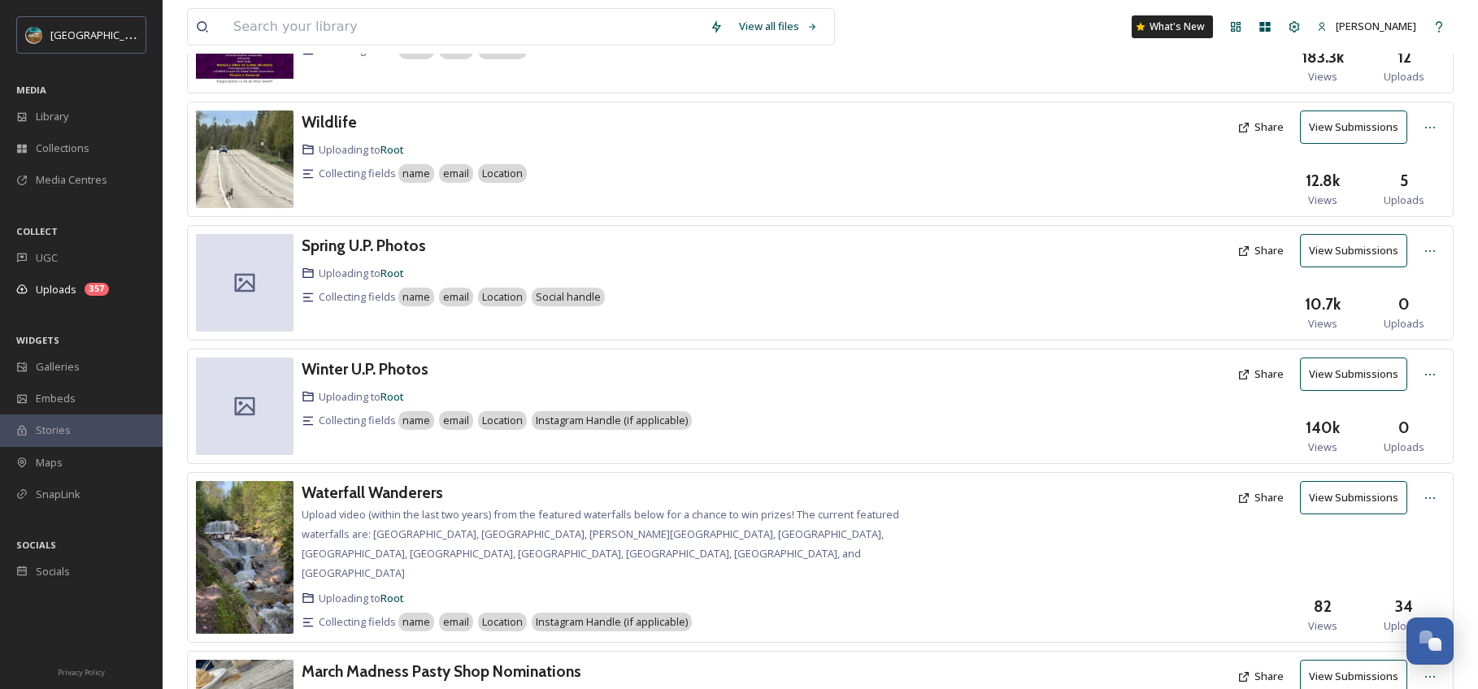
click at [871, 249] on div "Spring U.P. Photos" at bounding box center [614, 246] width 624 height 24
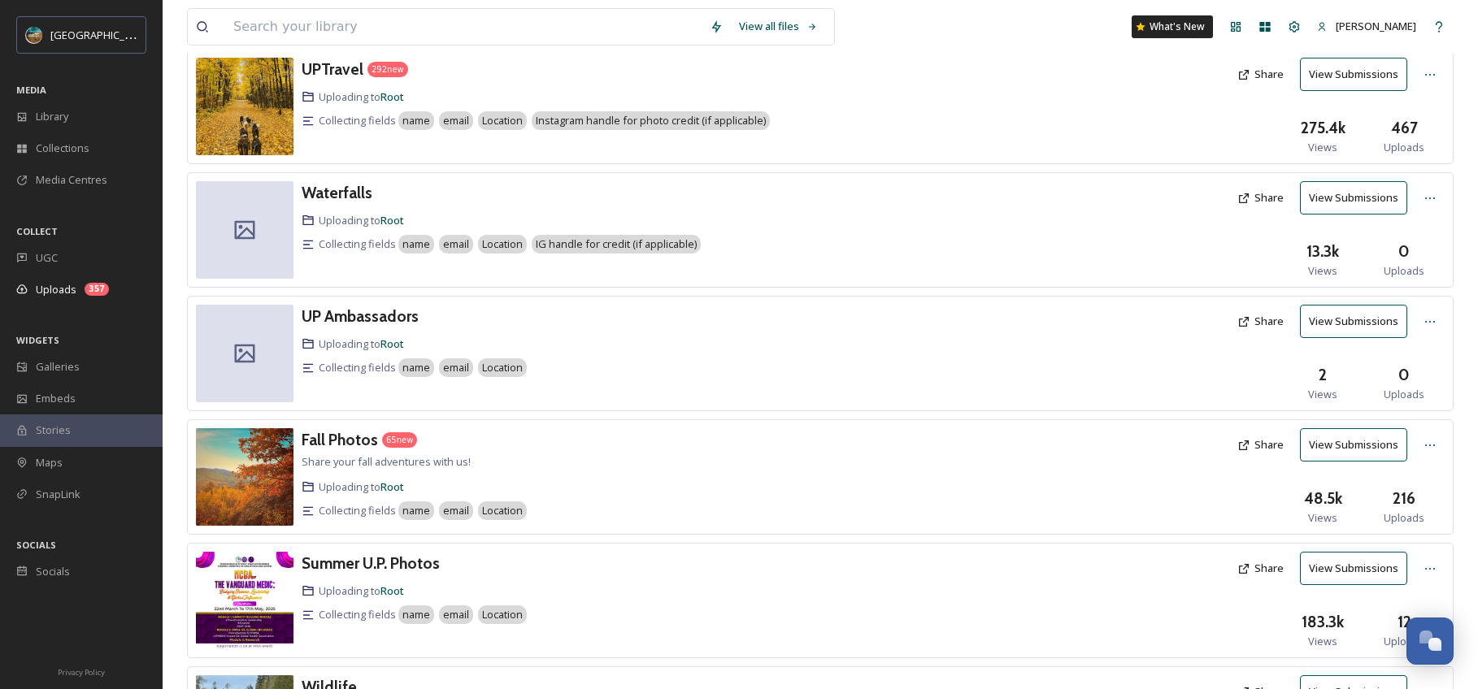
scroll to position [0, 0]
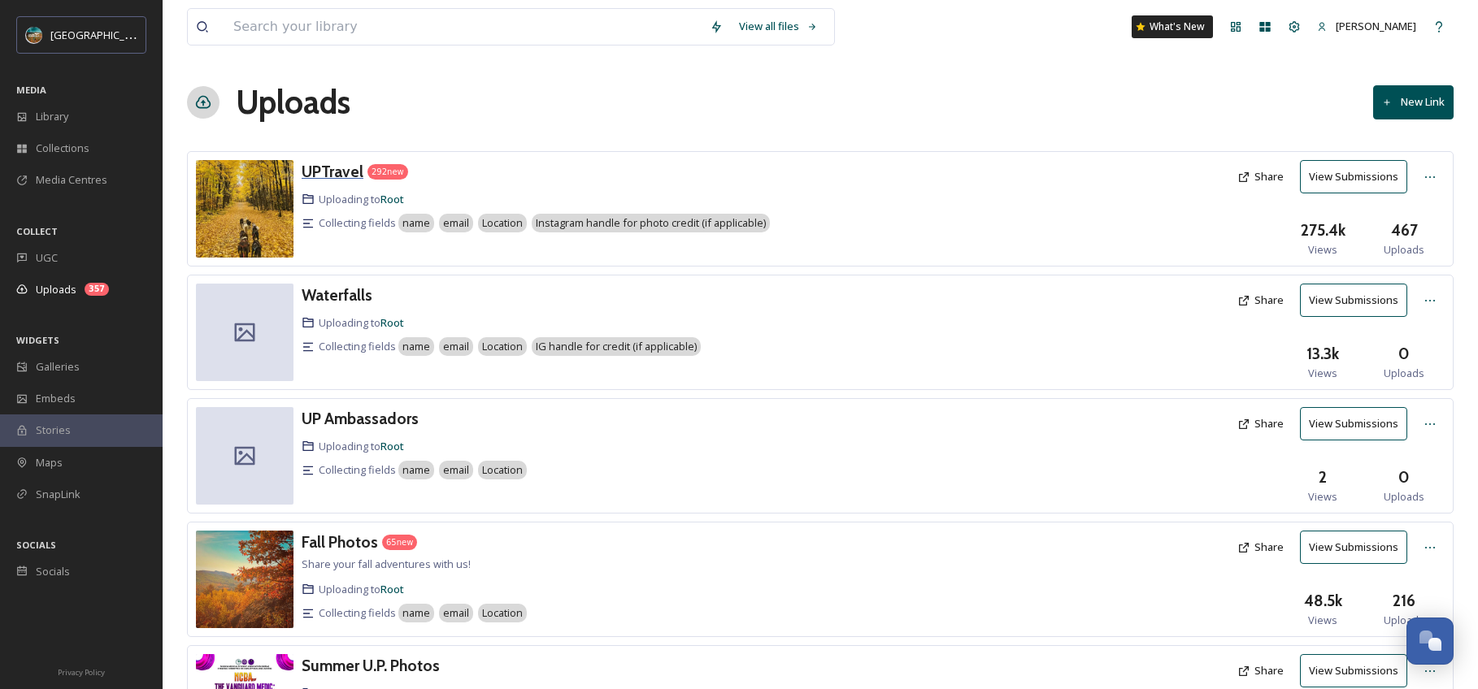
click at [310, 165] on h3 "UPTravel" at bounding box center [333, 172] width 62 height 20
click at [1439, 181] on div at bounding box center [1429, 177] width 29 height 29
click at [1407, 241] on span "Edit" at bounding box center [1399, 244] width 18 height 15
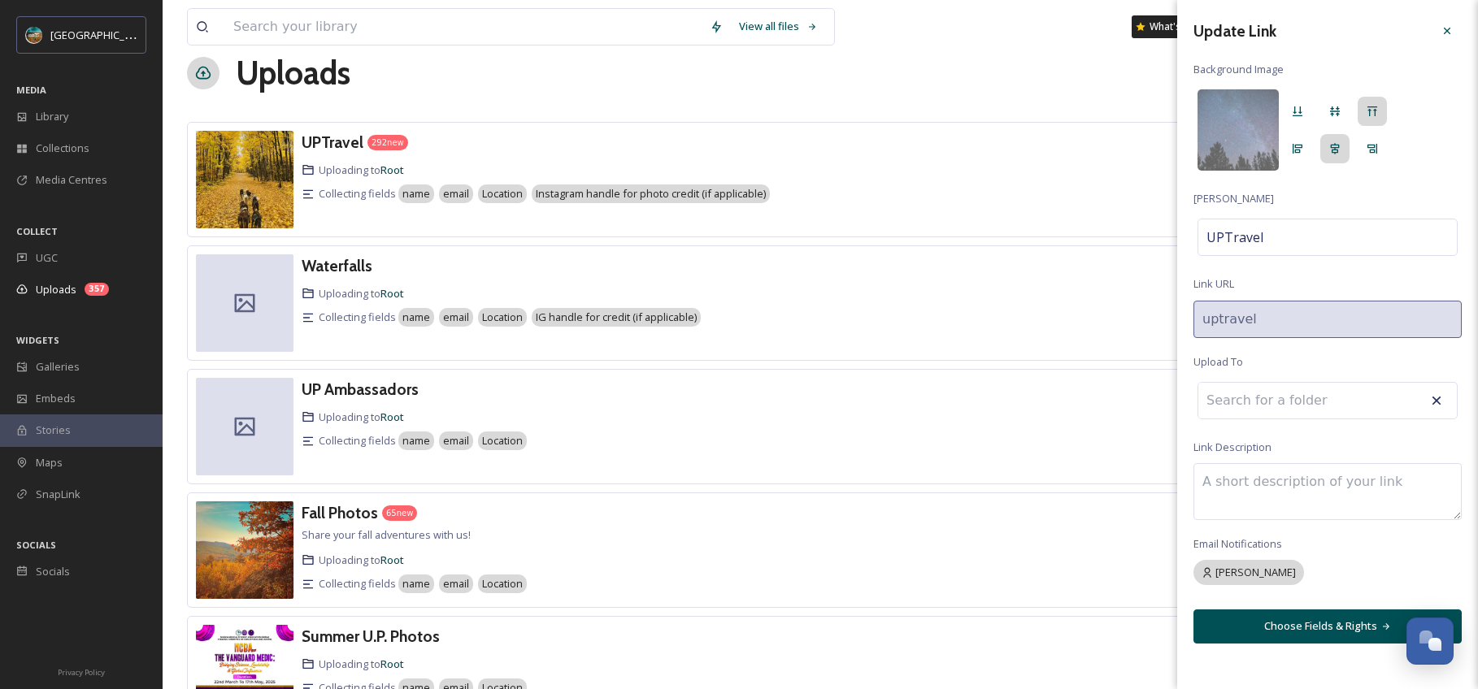
scroll to position [30, 0]
click at [1333, 615] on button "Choose Fields & Rights" at bounding box center [1327, 626] width 268 height 33
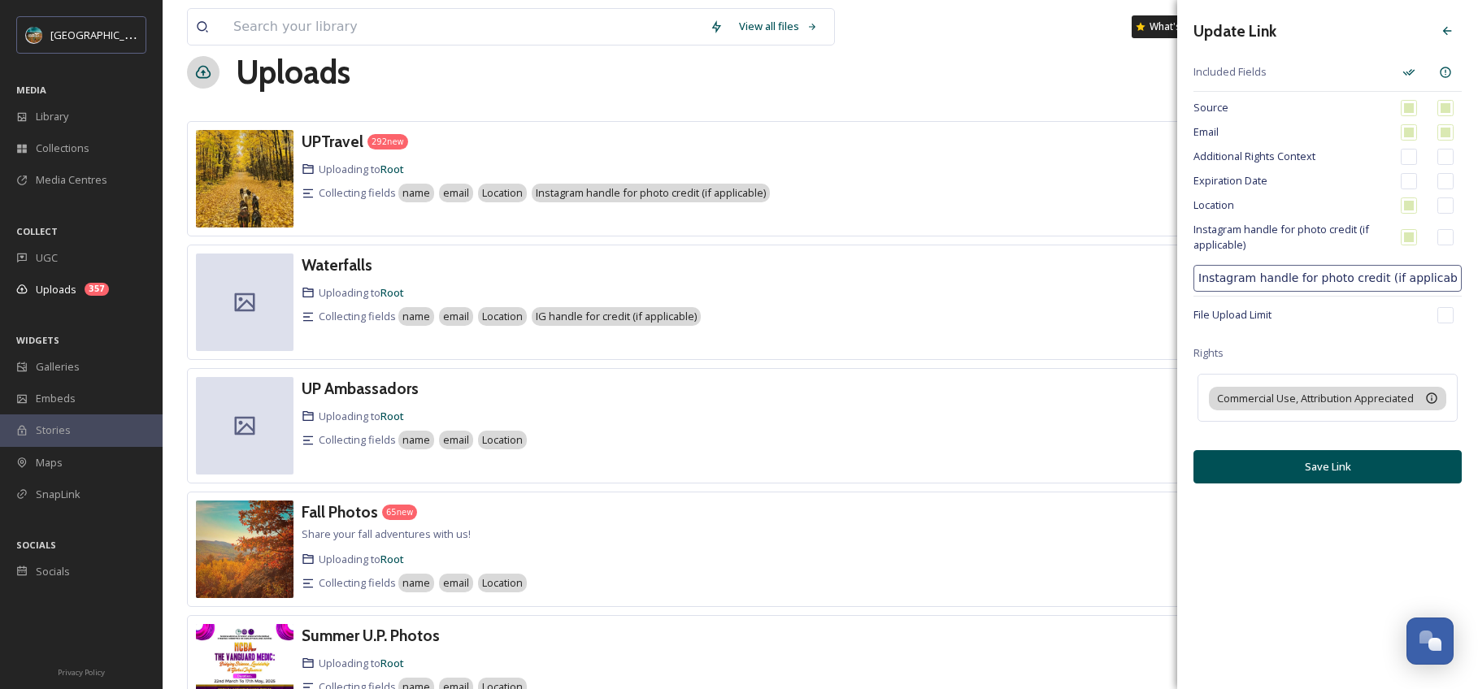
click at [1351, 276] on input "Instagram handle for photo credit (if applicable)" at bounding box center [1327, 278] width 268 height 27
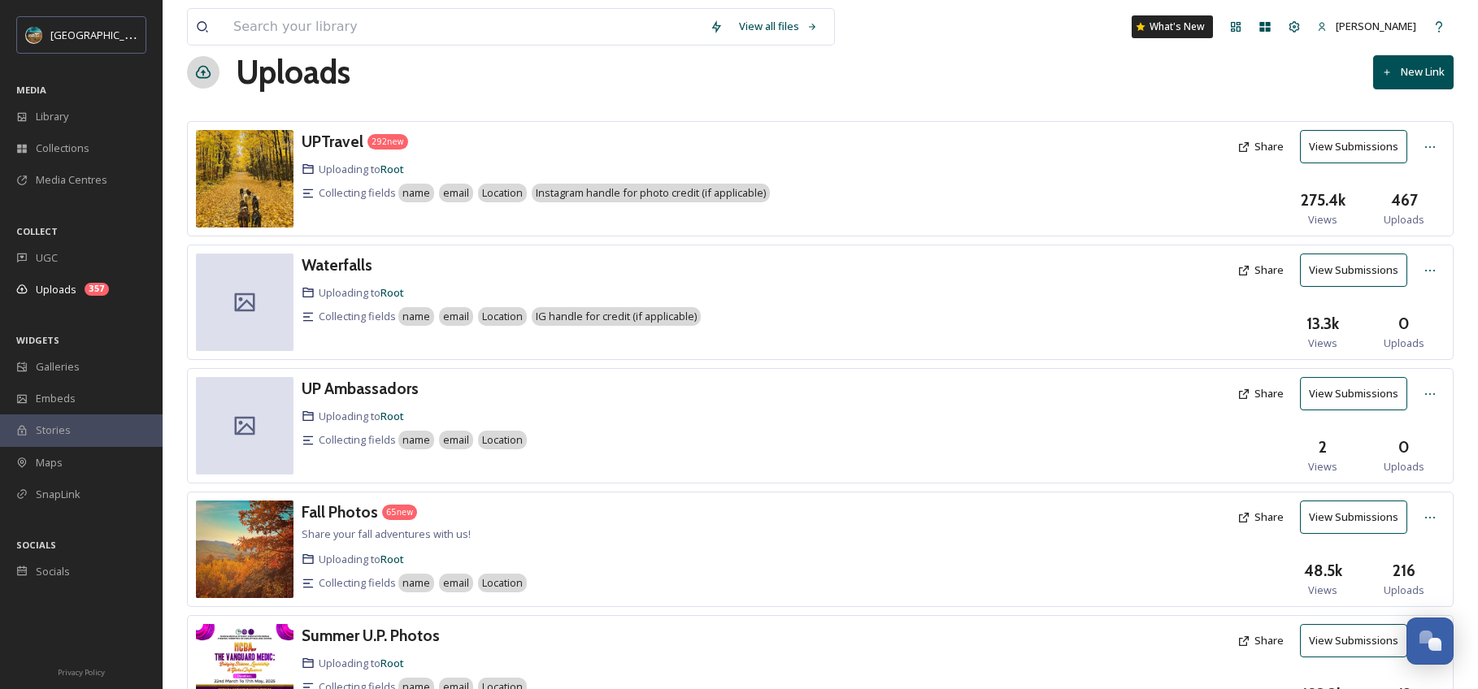
click at [480, 249] on div "Waterfalls Uploading to Root Collecting fields name email Location IG handle fo…" at bounding box center [820, 302] width 1266 height 115
drag, startPoint x: 710, startPoint y: 511, endPoint x: 766, endPoint y: 516, distance: 56.3
click at [710, 511] on div "Fall Photos 65 new" at bounding box center [614, 513] width 624 height 24
click at [1421, 522] on div at bounding box center [1429, 517] width 29 height 29
click at [1401, 586] on span "Edit" at bounding box center [1399, 584] width 18 height 15
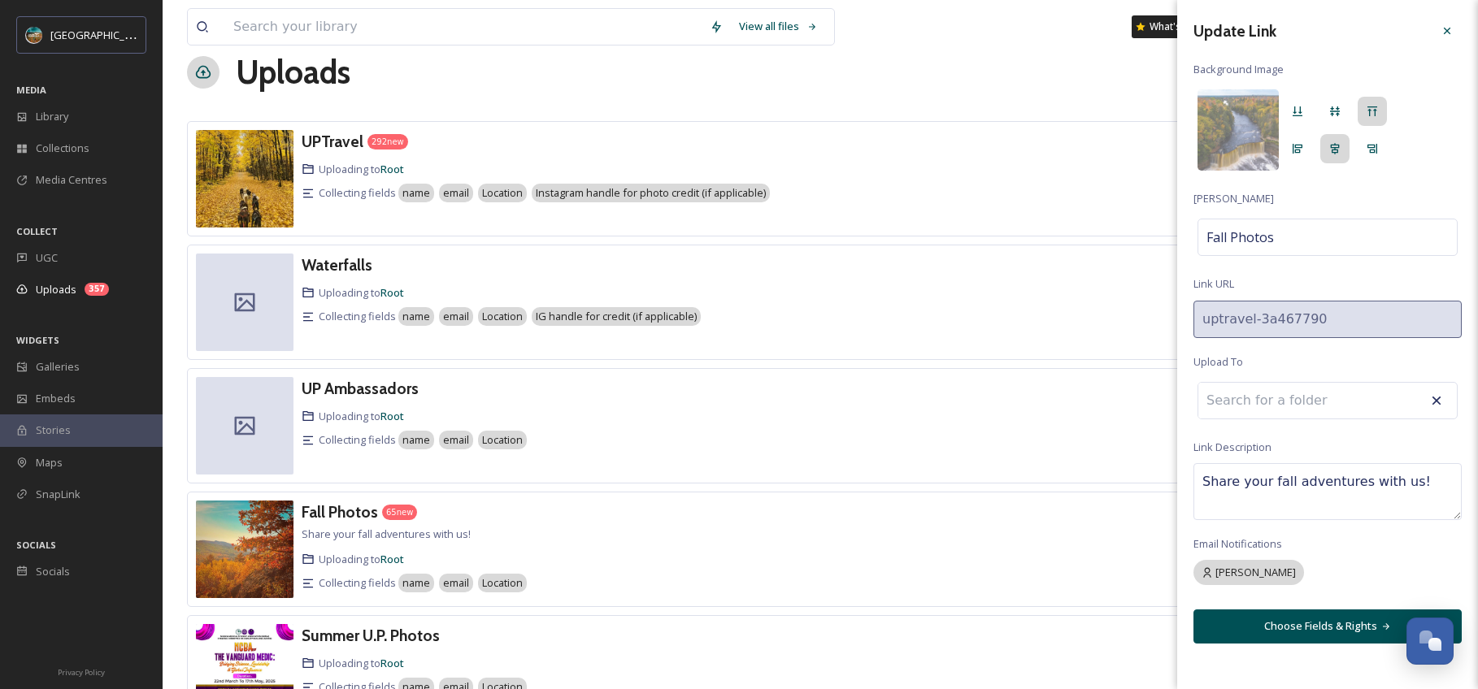
scroll to position [51, 0]
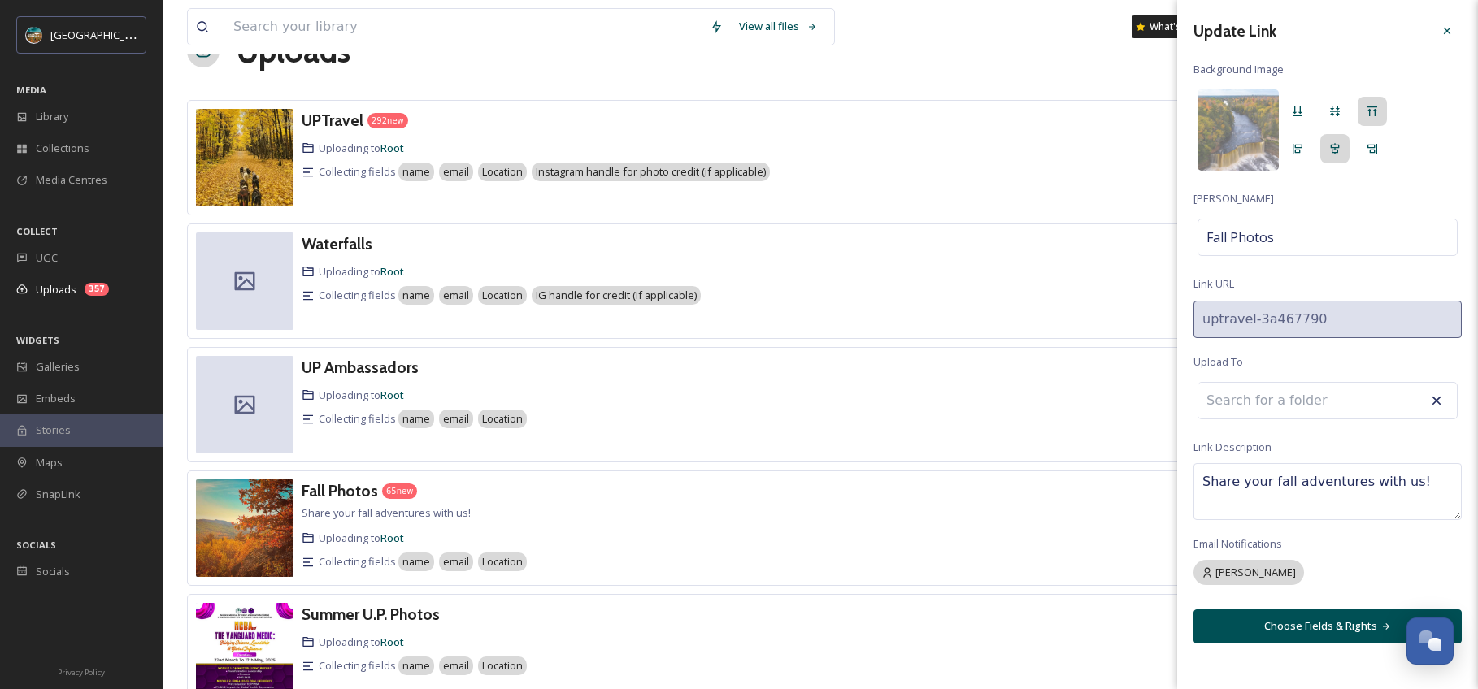
click at [1329, 622] on button "Choose Fields & Rights" at bounding box center [1327, 626] width 268 height 33
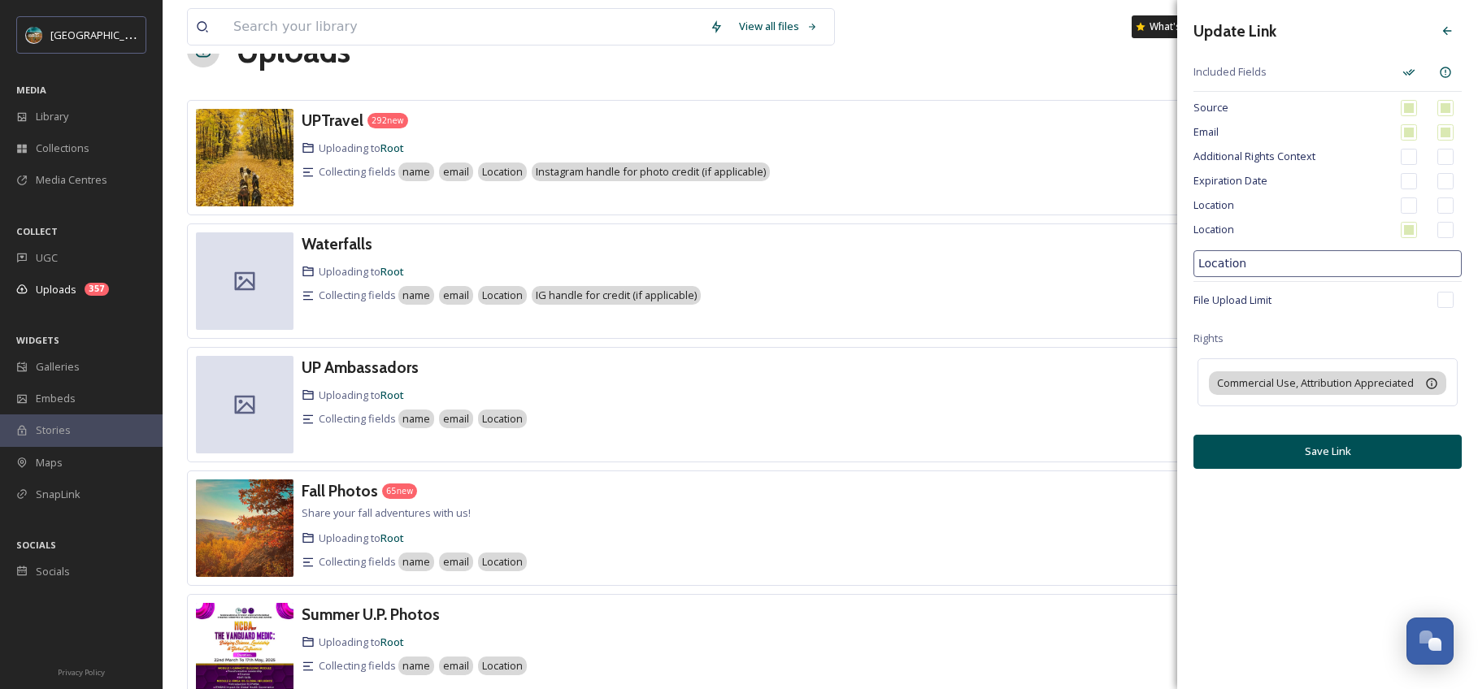
click at [1411, 205] on input "checkbox" at bounding box center [1408, 206] width 16 height 16
checkbox input "true"
click at [1312, 268] on input "Location" at bounding box center [1327, 263] width 268 height 27
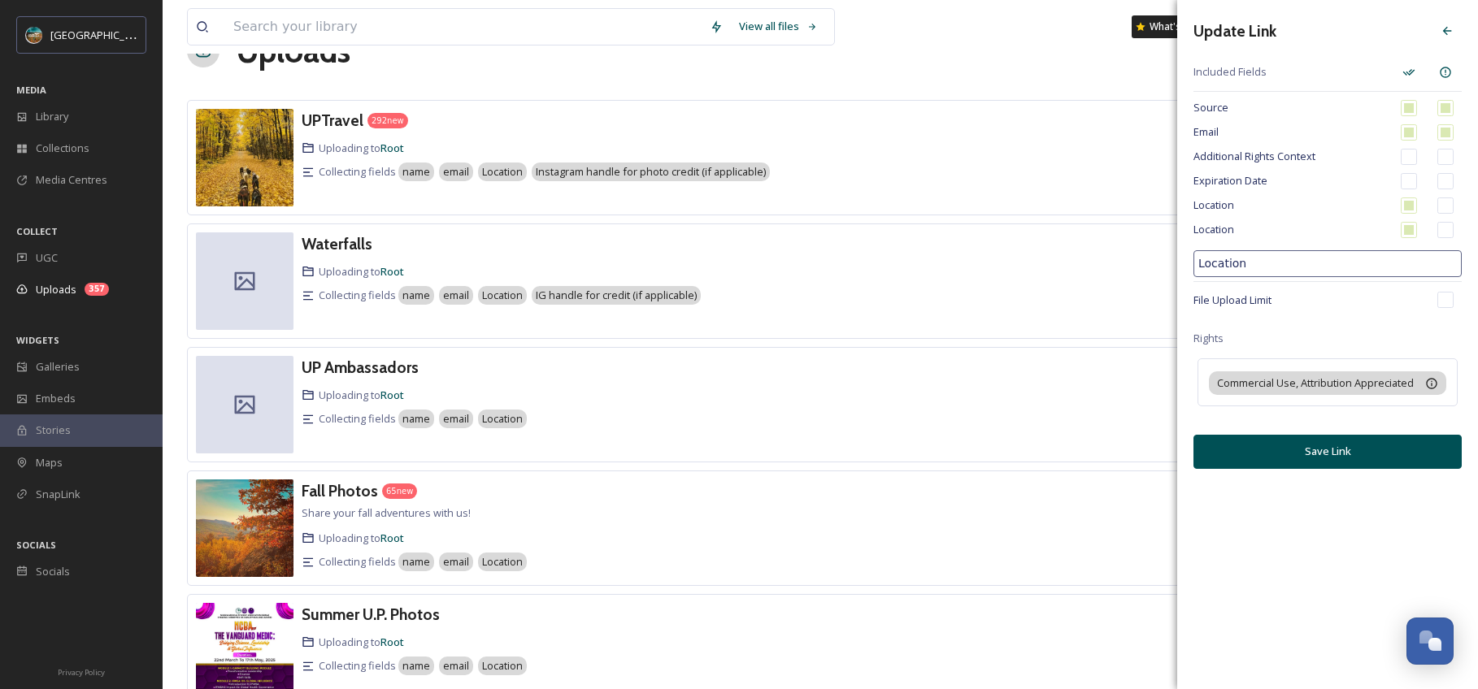
paste input "Instagram handle for photo credit (if applicable)"
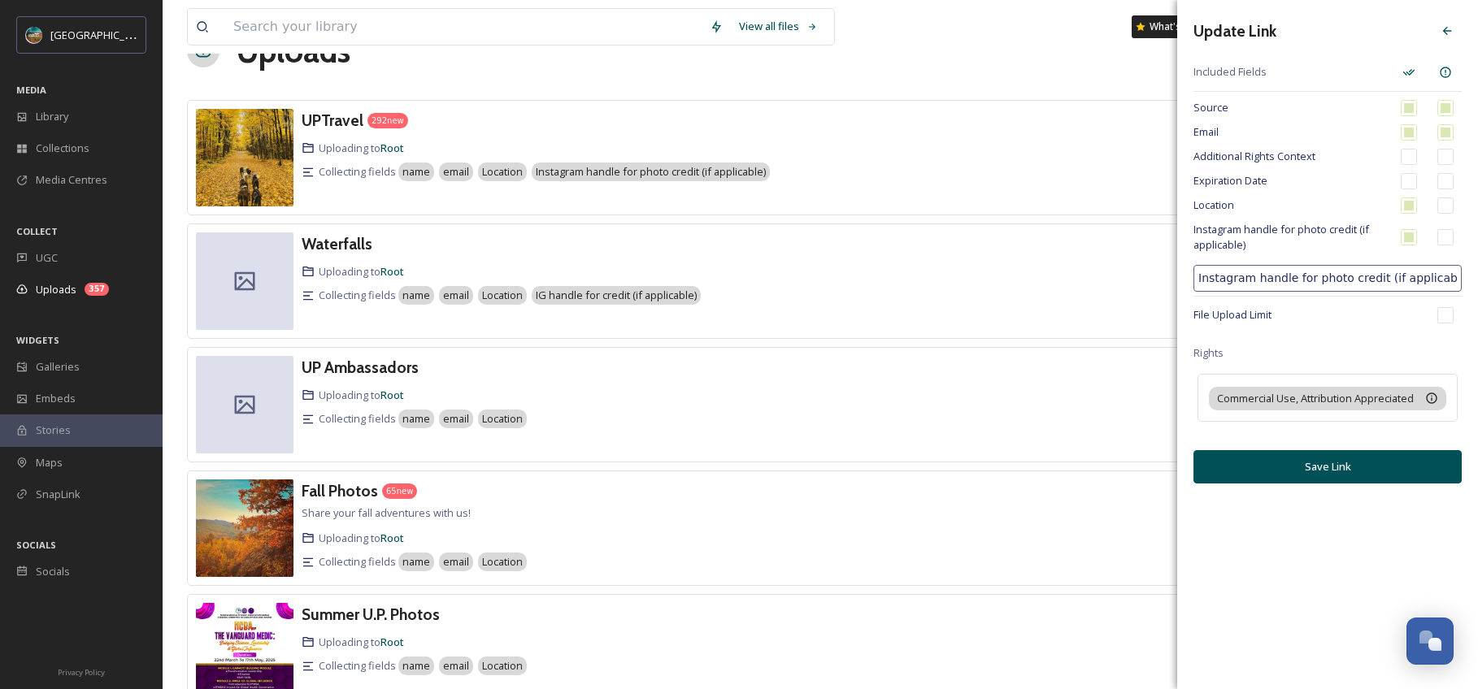
type input "Instagram handle for photo credit (if applicable)"
click at [1369, 340] on div "Update Link Included Fields Source Email Additional Rights Context Expiration D…" at bounding box center [1327, 250] width 301 height 500
click at [1365, 467] on button "Save Link" at bounding box center [1327, 466] width 268 height 33
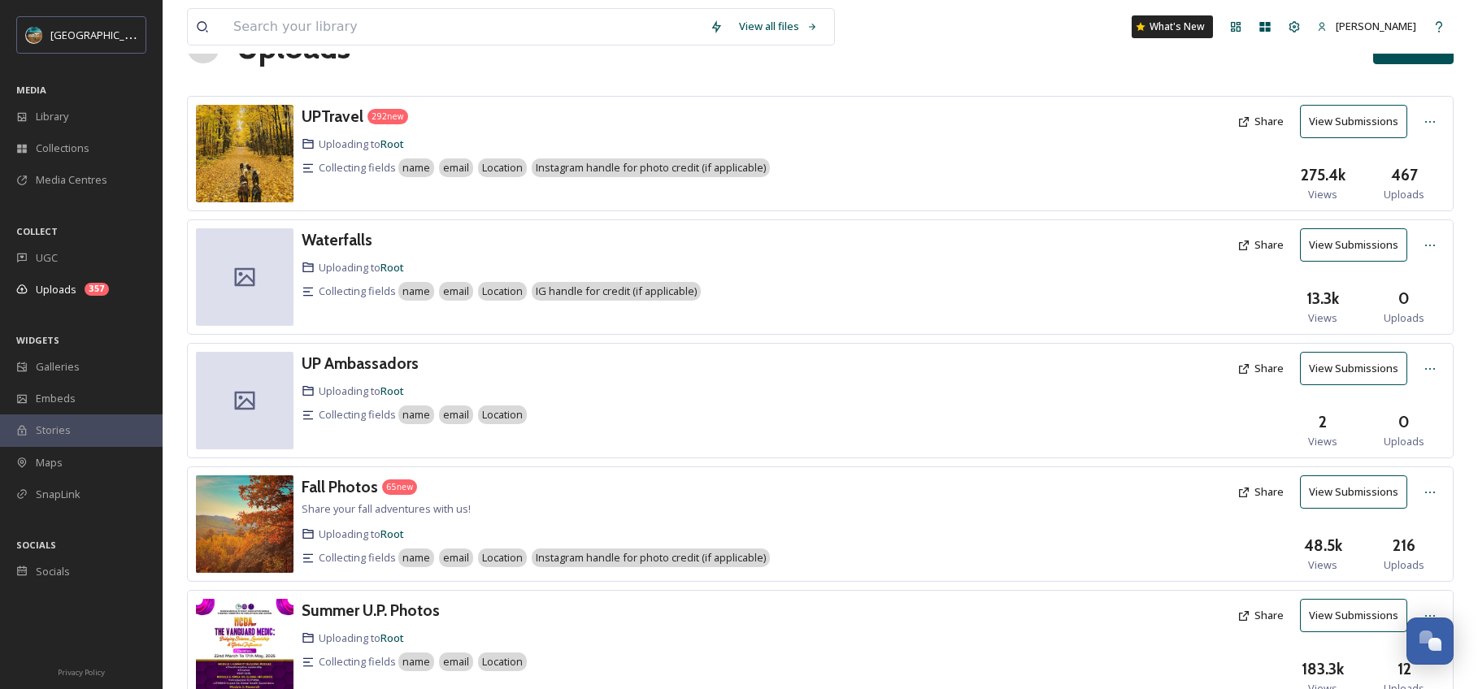
scroll to position [63, 0]
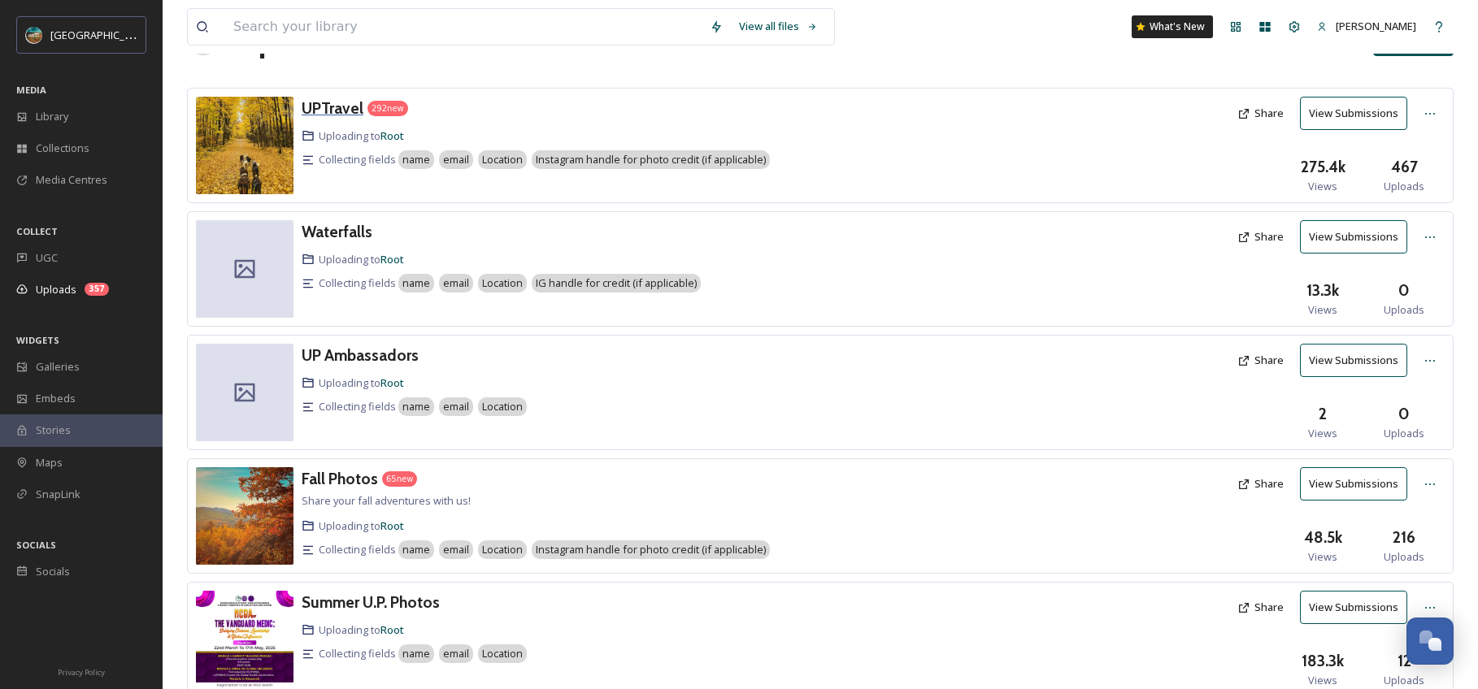
click at [329, 115] on h3 "UPTravel" at bounding box center [333, 108] width 62 height 20
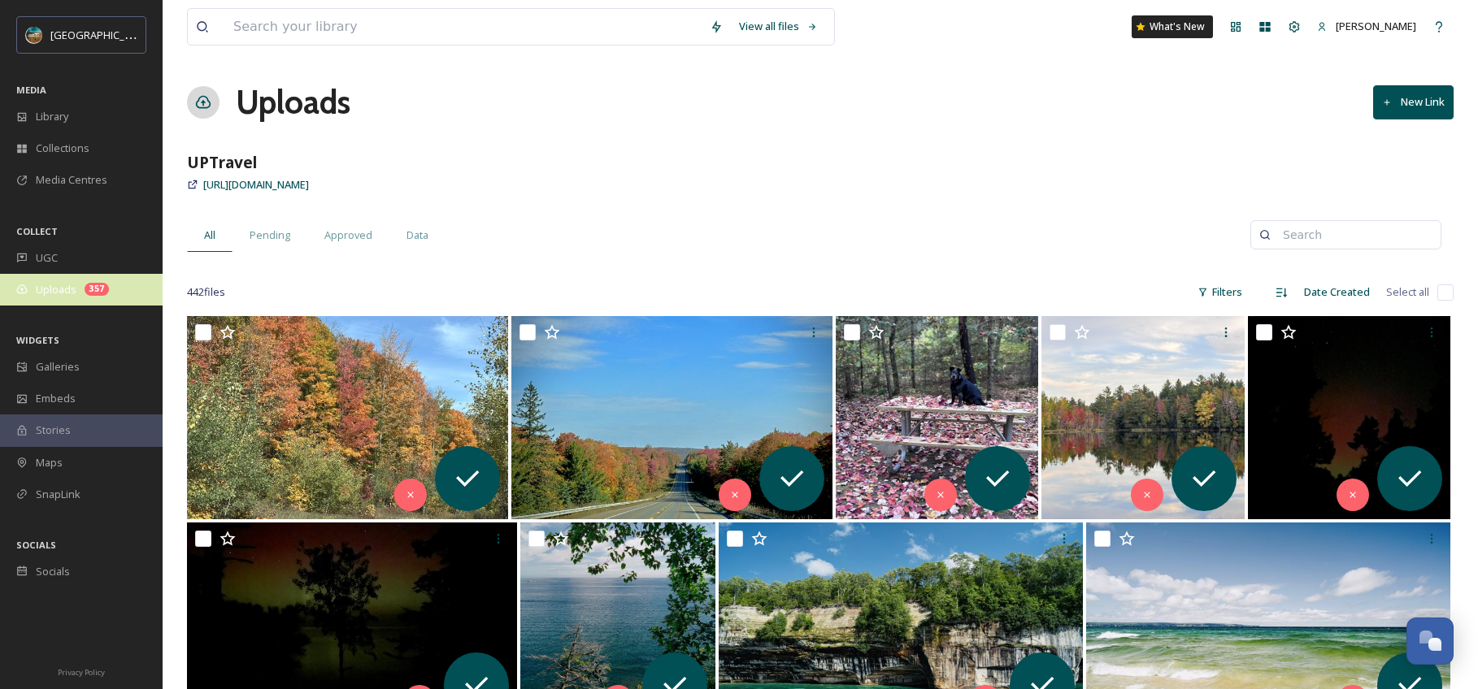
click at [74, 289] on span "Uploads" at bounding box center [56, 289] width 41 height 15
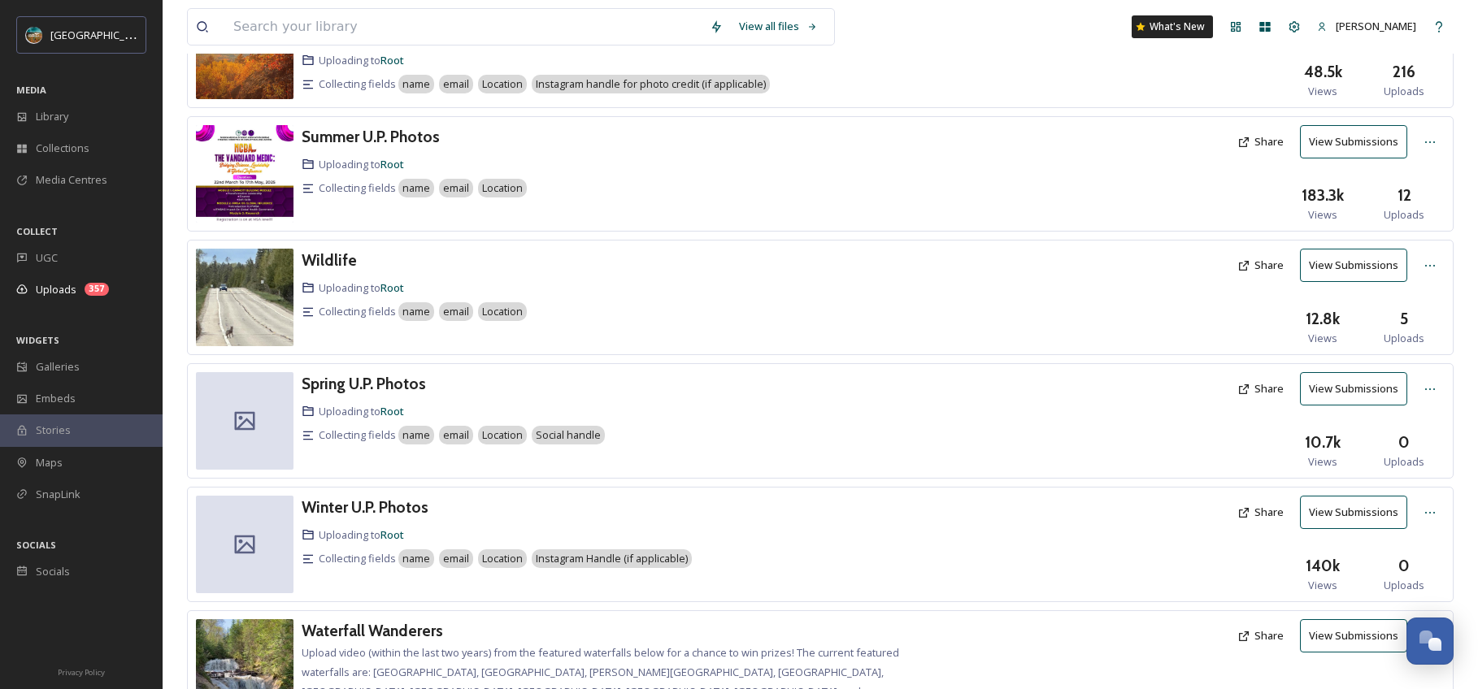
scroll to position [784, 0]
